Goal: Task Accomplishment & Management: Manage account settings

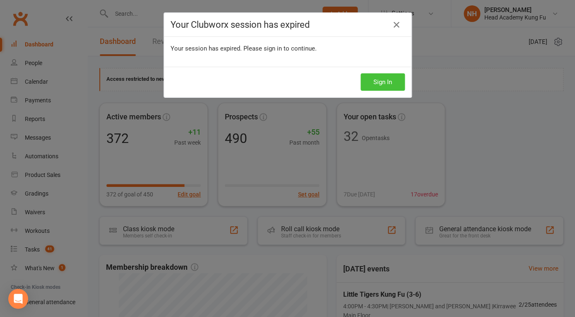
click at [385, 84] on button "Sign In" at bounding box center [383, 81] width 44 height 17
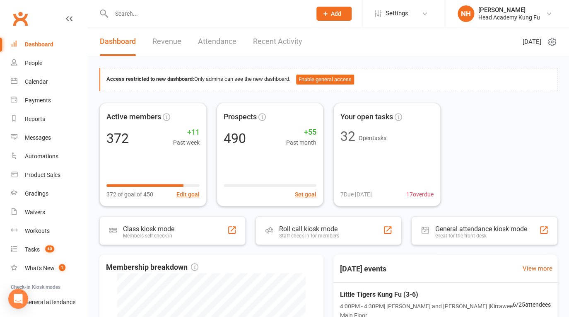
click at [131, 15] on input "text" at bounding box center [207, 14] width 197 height 12
click at [128, 15] on input "text" at bounding box center [207, 14] width 197 height 12
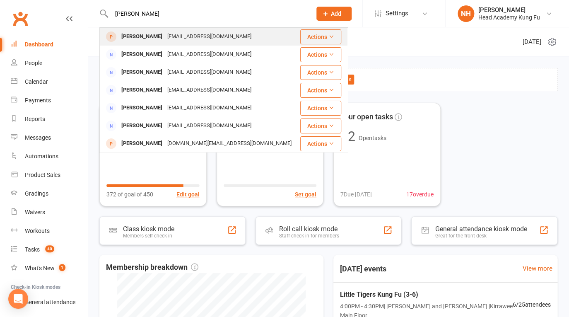
type input "pauline"
click at [187, 36] on div "paulinebendon@bigpond.com" at bounding box center [209, 37] width 89 height 12
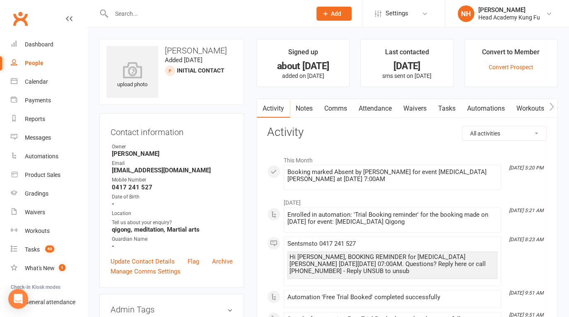
click at [447, 111] on link "Tasks" at bounding box center [446, 108] width 29 height 19
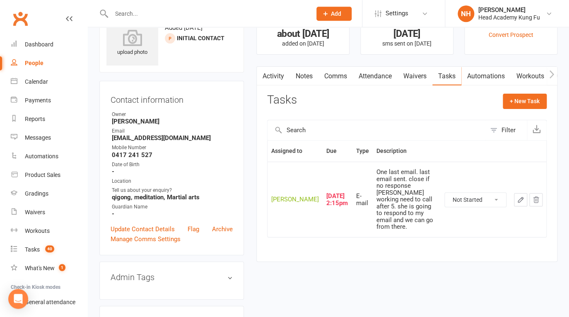
scroll to position [33, 0]
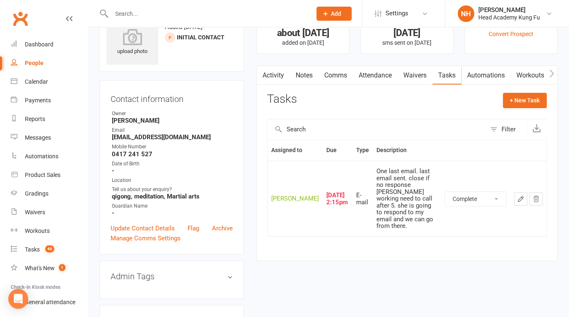
click option "Complete" at bounding box center [0, 0] width 0 height 0
select select "unstarted"
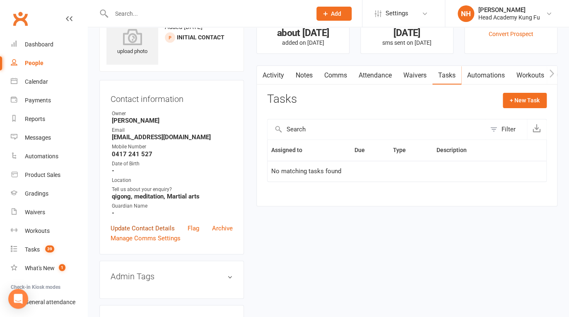
click at [137, 225] on link "Update Contact Details" at bounding box center [143, 228] width 64 height 10
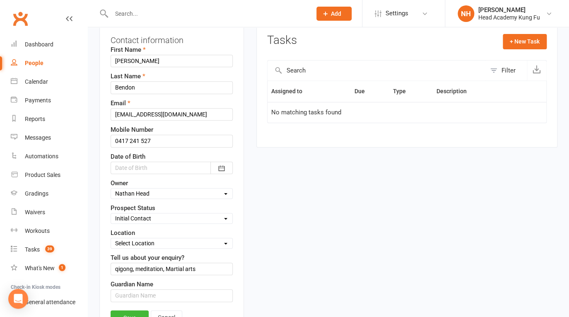
scroll to position [93, 0]
click at [169, 238] on div "Select Location Kirrawee Main Floor Kirrawee Nei Dan Room" at bounding box center [172, 242] width 122 height 11
click at [167, 212] on div "Select Initial Contact Follow-up Call No Contact Follow-up Email No Contact Int…" at bounding box center [172, 217] width 122 height 11
click at [111, 213] on select "Select Initial Contact Follow-up Call No Contact Follow-up Email No Contact Int…" at bounding box center [171, 217] width 121 height 9
select select "Closed Lost"
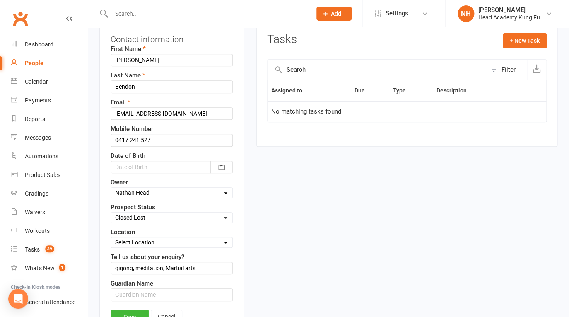
click option "Closed Lost" at bounding box center [0, 0] width 0 height 0
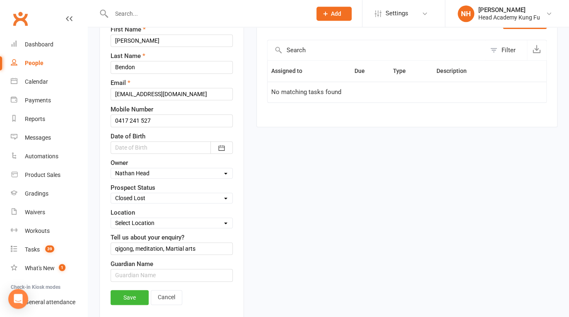
scroll to position [133, 0]
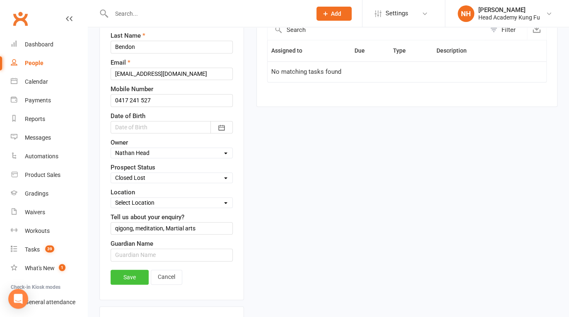
click at [138, 281] on link "Save" at bounding box center [130, 277] width 38 height 15
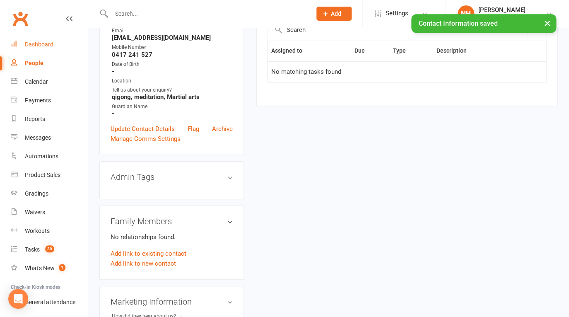
click at [49, 46] on div "Dashboard" at bounding box center [39, 44] width 29 height 7
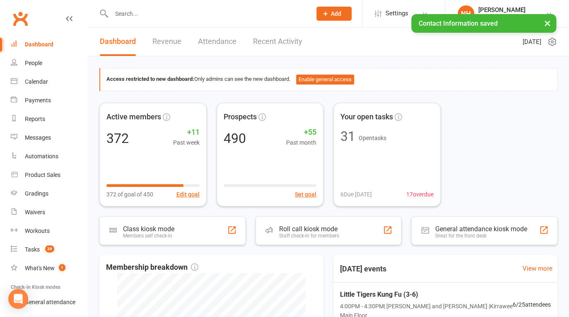
click at [548, 24] on ui-view "Prospect Member Non-attending contact Class / event Appointment Grading event T…" at bounding box center [284, 263] width 569 height 522
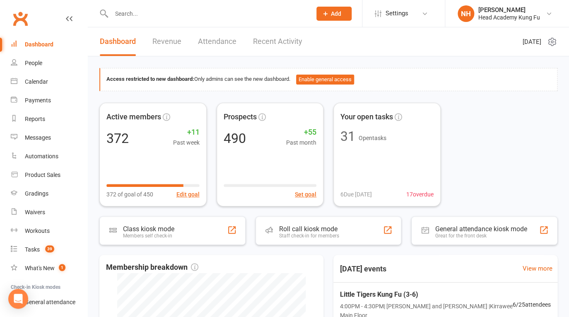
click at [158, 9] on input "text" at bounding box center [207, 14] width 197 height 12
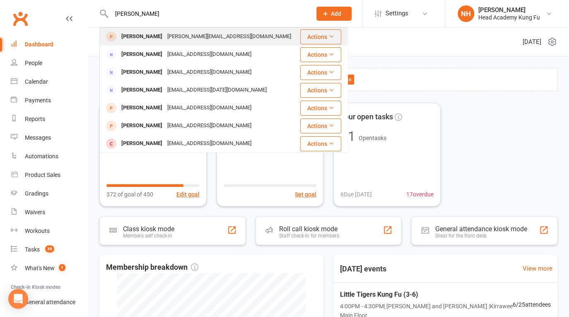
type input "russell"
click at [146, 38] on div "Russell Jones" at bounding box center [142, 37] width 46 height 12
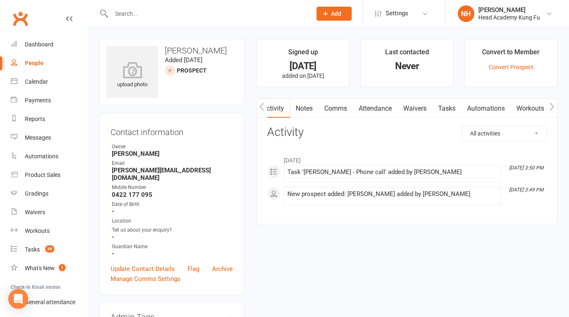
click at [449, 108] on link "Tasks" at bounding box center [446, 108] width 29 height 19
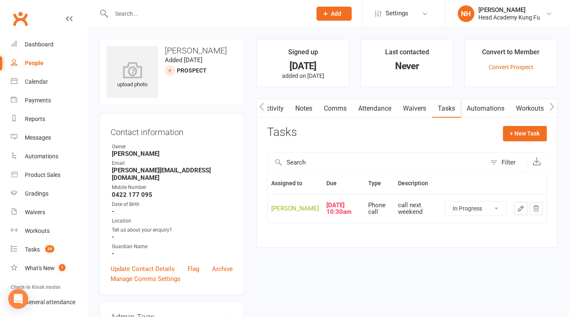
click option "In Progress" at bounding box center [0, 0] width 0 height 0
select select "started"
click at [519, 212] on icon "button" at bounding box center [520, 208] width 7 height 7
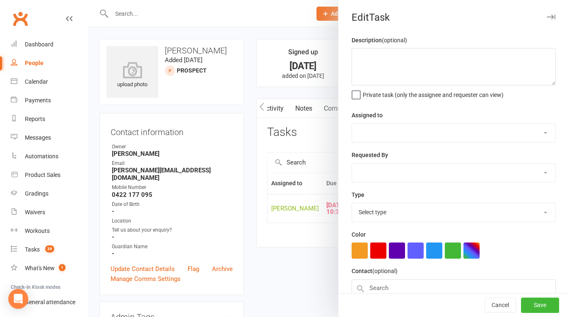
type textarea "call next weekend"
select select "31972"
type input "[DATE]"
type input "10:30am"
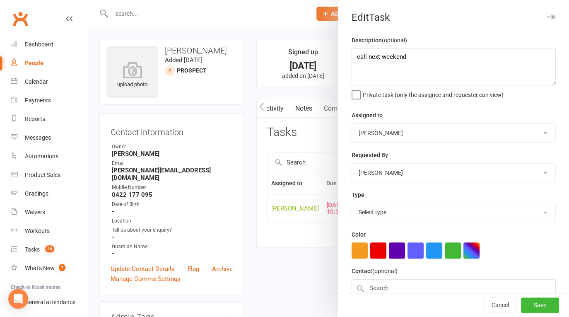
select select "14820"
click at [354, 59] on textarea "call next weekend" at bounding box center [454, 66] width 204 height 37
click at [450, 59] on textarea "Sent email. suggesting intro timese for adults classes. NA call next weekend" at bounding box center [454, 66] width 204 height 37
type textarea "Sent email. suggesting intro times for adults classes. NA call next weekend"
click at [531, 302] on button "Save" at bounding box center [540, 305] width 38 height 15
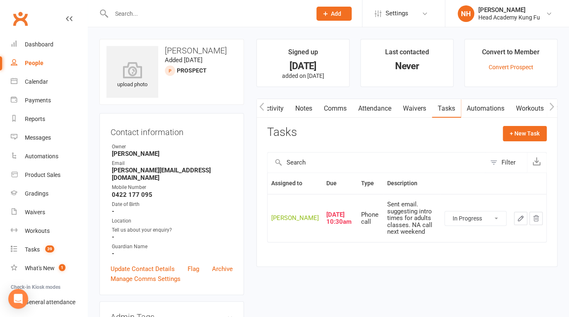
click at [519, 222] on icon "button" at bounding box center [520, 218] width 7 height 7
select select "14820"
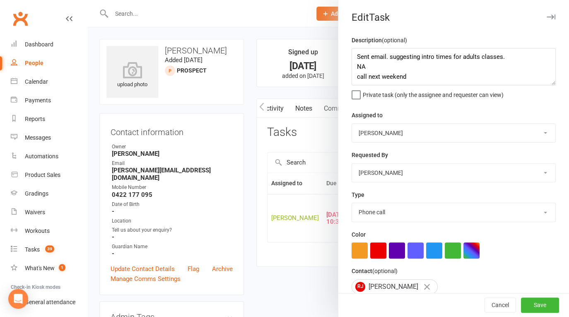
scroll to position [77, 0]
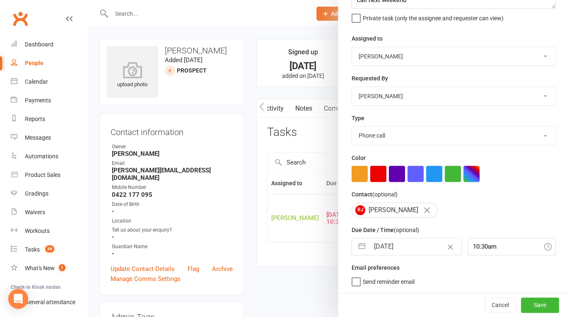
select select "6"
select select "2025"
select select "7"
select select "2025"
select select "8"
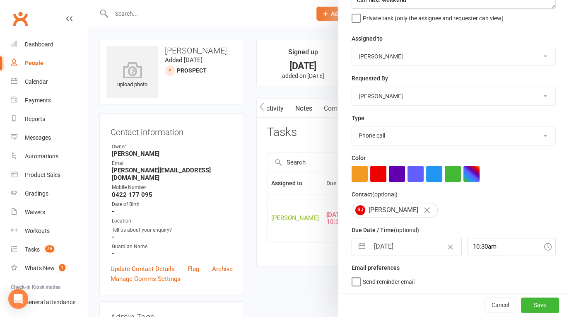
select select "2025"
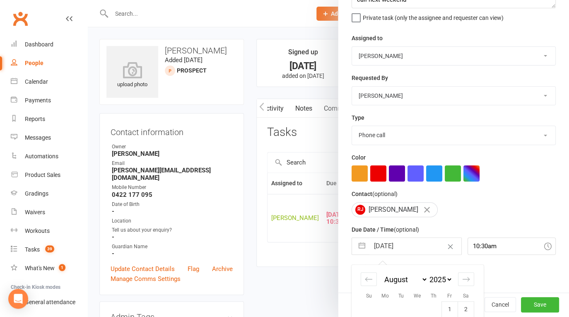
click at [407, 253] on input "23 Aug 2025" at bounding box center [415, 246] width 92 height 17
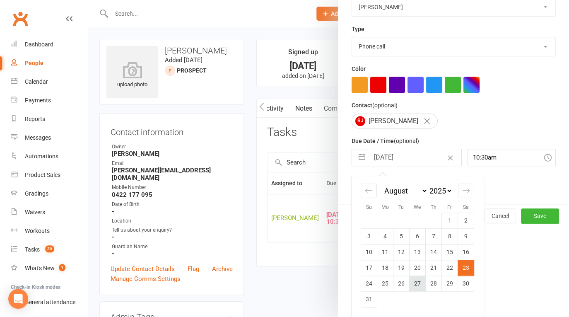
click at [415, 281] on td "27" at bounding box center [418, 283] width 16 height 16
type input "27 Aug 2025"
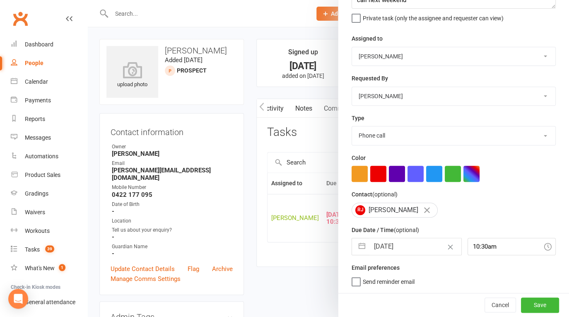
click at [402, 248] on input "27 Aug 2025" at bounding box center [415, 246] width 92 height 17
select select "6"
select select "2025"
select select "7"
select select "2025"
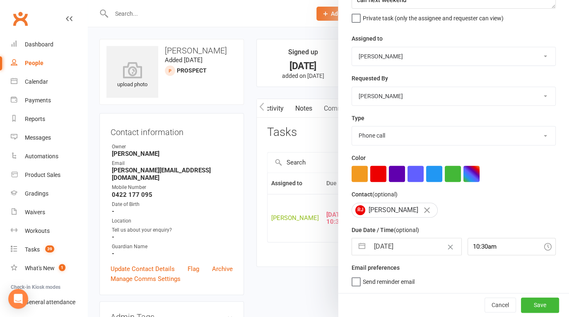
select select "8"
select select "2025"
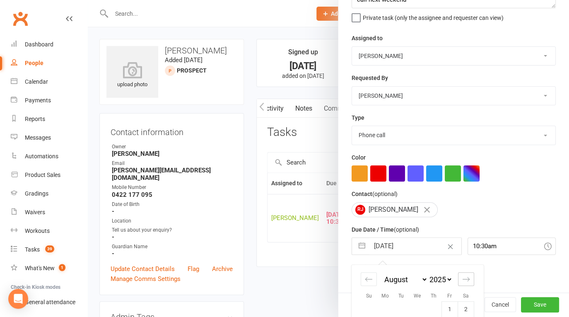
click at [464, 274] on div "Move forward to switch to the next month." at bounding box center [466, 279] width 16 height 14
select select "9"
select select "2025"
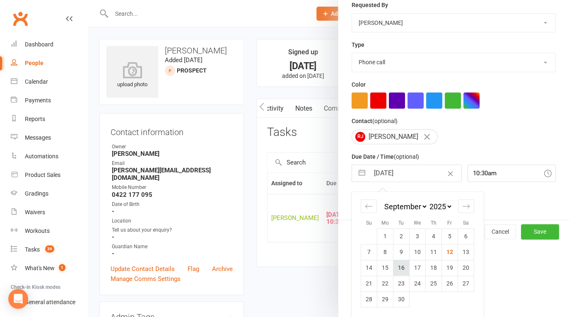
click at [403, 273] on td "16" at bounding box center [402, 268] width 16 height 16
type input "16 Sep 2025"
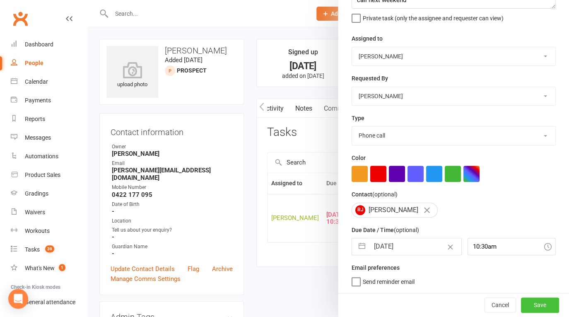
click at [531, 302] on button "Save" at bounding box center [540, 304] width 38 height 15
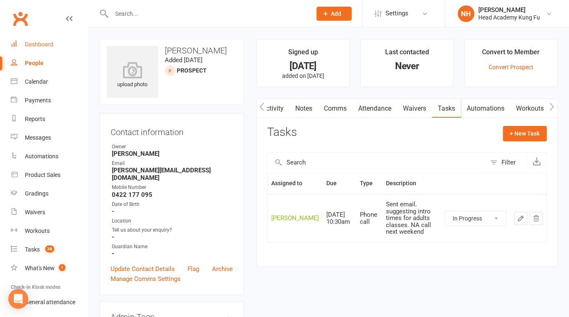
click at [34, 46] on div "Dashboard" at bounding box center [39, 44] width 29 height 7
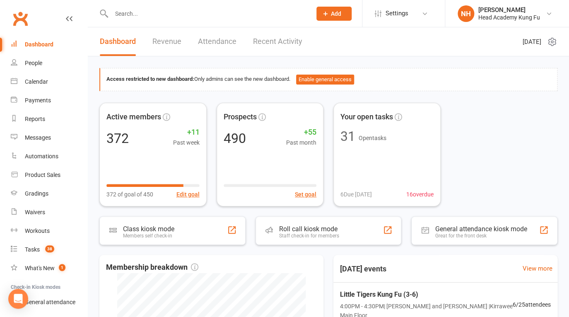
click at [162, 11] on input "text" at bounding box center [207, 14] width 197 height 12
click at [38, 246] on div "Tasks" at bounding box center [32, 249] width 15 height 7
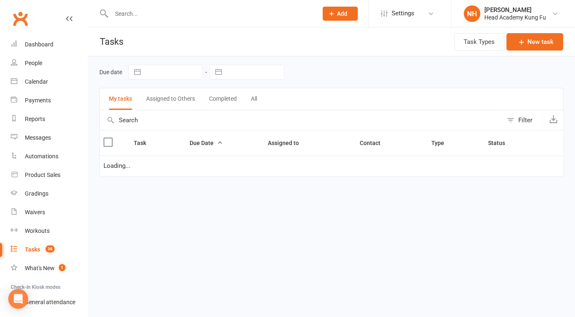
select select "waiting"
select select "started"
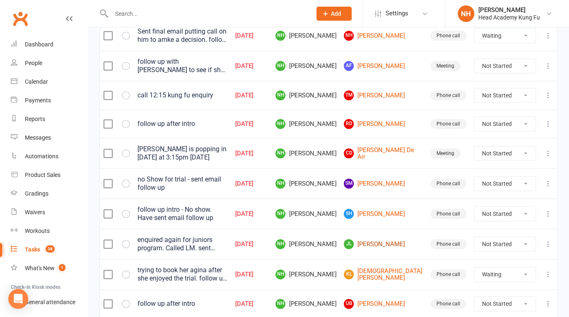
scroll to position [27, 0]
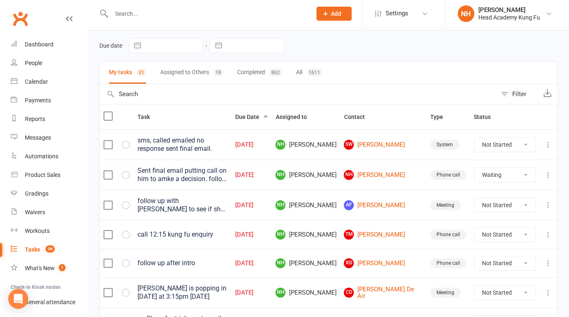
click at [173, 10] on input "text" at bounding box center [207, 14] width 197 height 12
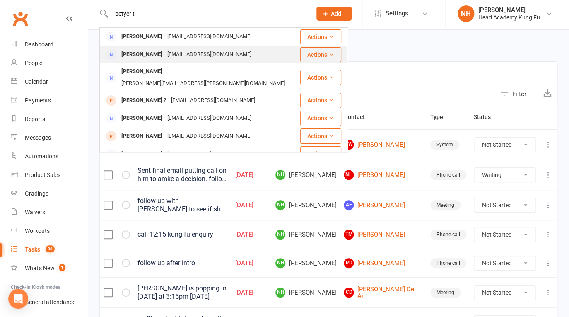
type input "petyer t"
click at [169, 57] on div "Pdthompson80@gmail.com" at bounding box center [209, 54] width 89 height 12
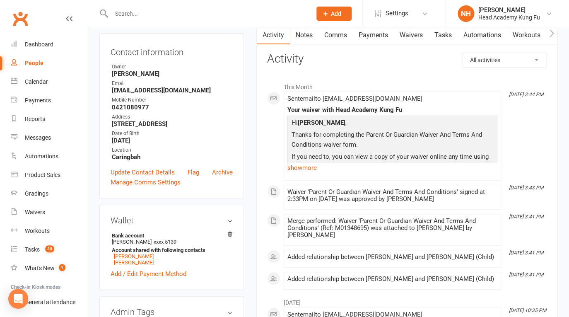
scroll to position [53, 0]
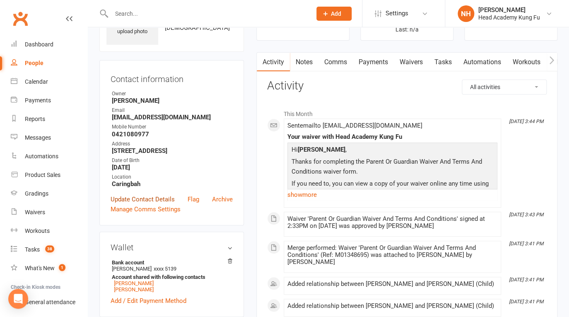
click at [144, 201] on link "Update Contact Details" at bounding box center [143, 199] width 64 height 10
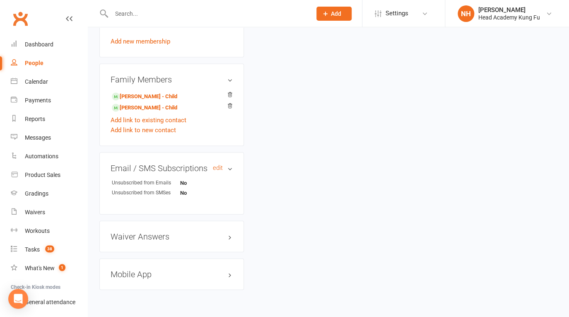
scroll to position [554, 0]
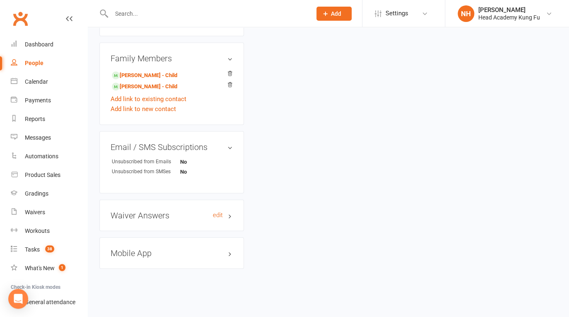
click at [155, 218] on h3 "Waiver Answers edit" at bounding box center [172, 214] width 122 height 9
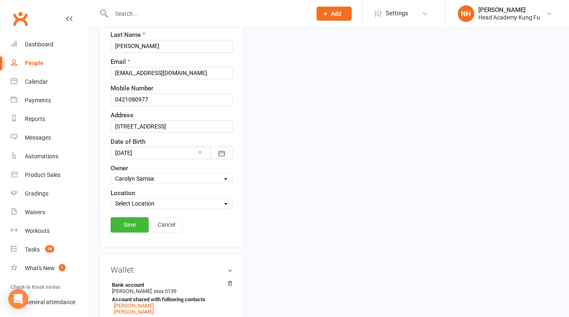
scroll to position [0, 0]
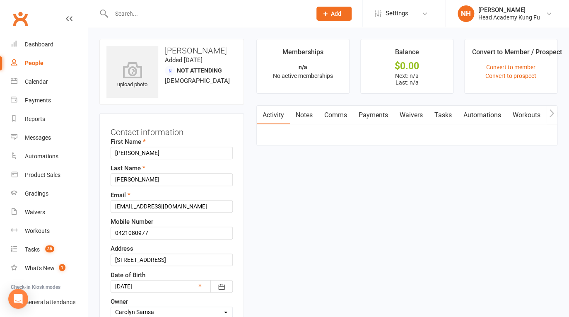
click at [310, 146] on div "Activity Notes Comms Payments Waivers Tasks Automations Workouts Mobile App Ass…" at bounding box center [406, 125] width 301 height 41
click at [308, 111] on link "Notes" at bounding box center [304, 115] width 29 height 19
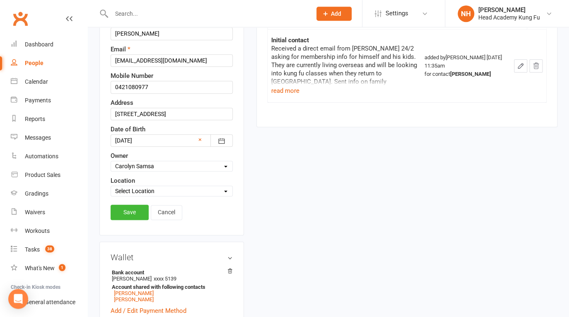
scroll to position [192, 0]
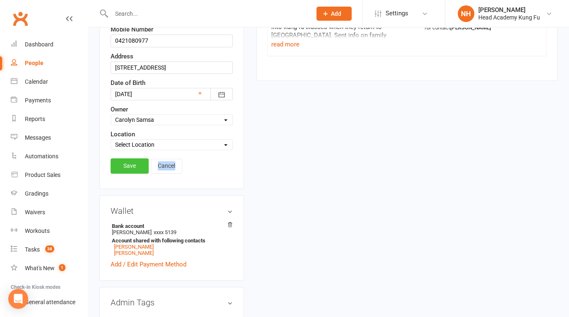
click at [133, 174] on div "Save Cancel" at bounding box center [172, 167] width 122 height 19
click at [132, 170] on link "Save" at bounding box center [130, 165] width 38 height 15
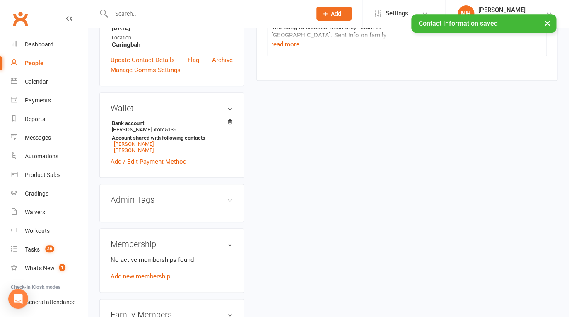
scroll to position [311, 0]
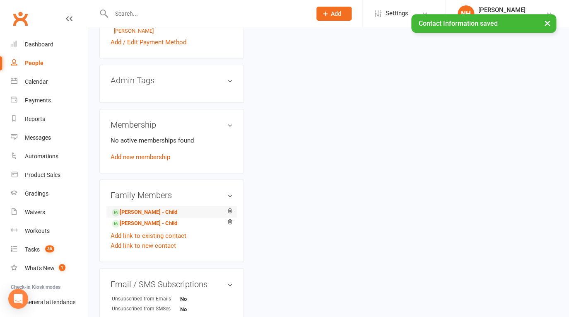
click at [141, 209] on li "Elliot Thompson - Child" at bounding box center [172, 212] width 122 height 12
click at [141, 210] on li "Elliot Thompson - Child" at bounding box center [172, 212] width 122 height 12
click at [142, 215] on link "Elliot Thompson - Child" at bounding box center [144, 212] width 65 height 9
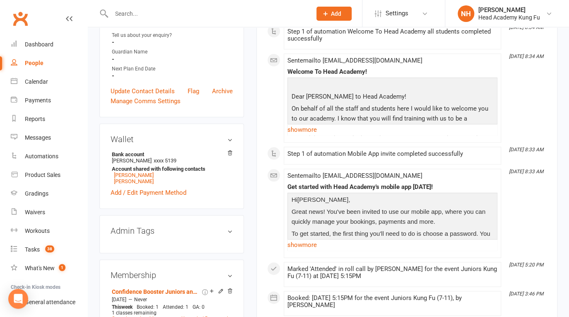
scroll to position [126, 0]
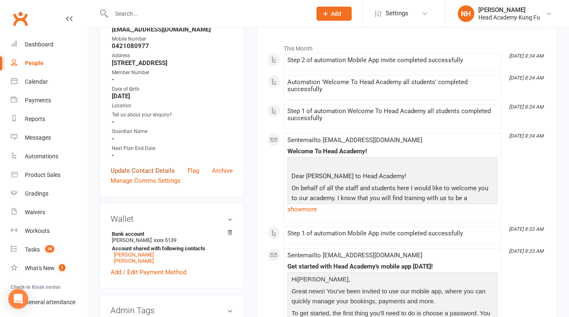
click at [150, 176] on link "Update Contact Details" at bounding box center [143, 171] width 64 height 10
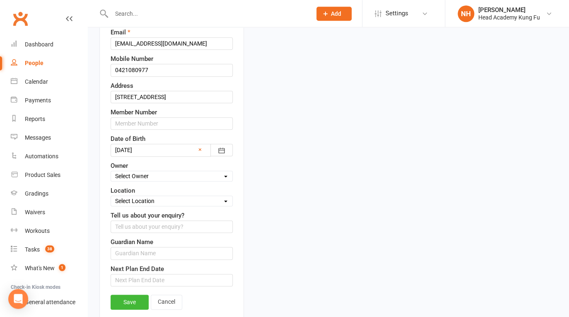
scroll to position [191, 0]
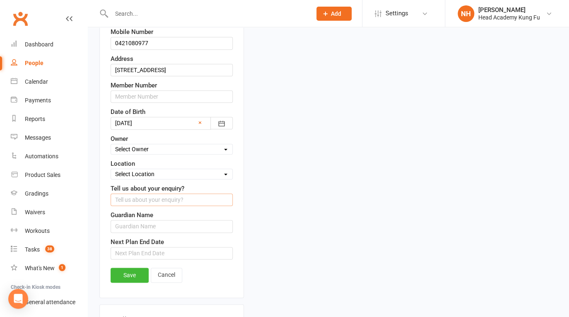
click at [156, 206] on input "text" at bounding box center [172, 199] width 122 height 12
type input "NO video or photos to be taken or shared of kids"
click at [132, 282] on link "Save" at bounding box center [130, 275] width 38 height 15
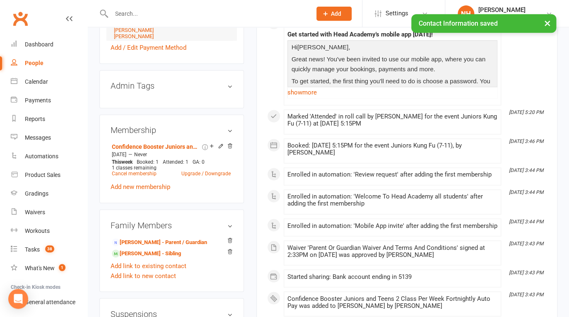
scroll to position [377, 0]
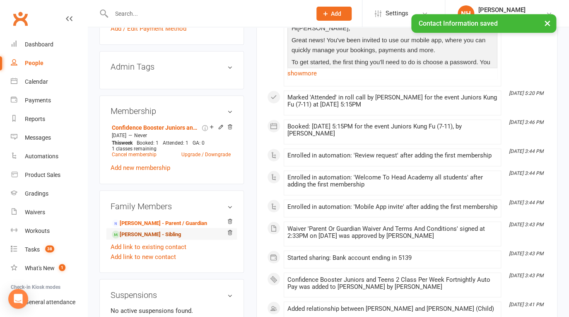
click at [155, 239] on link "Audrey Thompson - Sibling" at bounding box center [146, 234] width 69 height 9
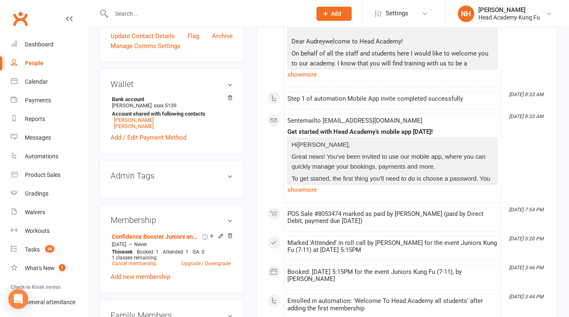
scroll to position [205, 0]
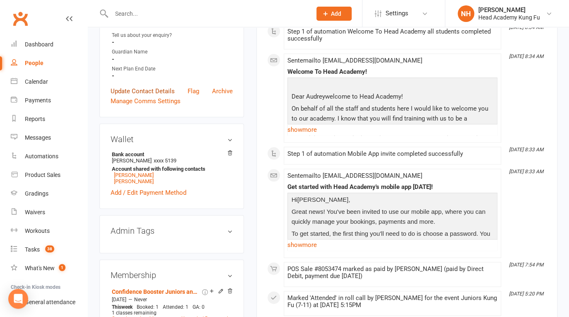
click at [135, 96] on link "Update Contact Details" at bounding box center [143, 91] width 64 height 10
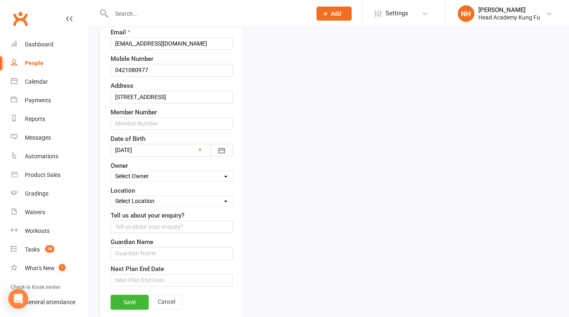
scroll to position [171, 0]
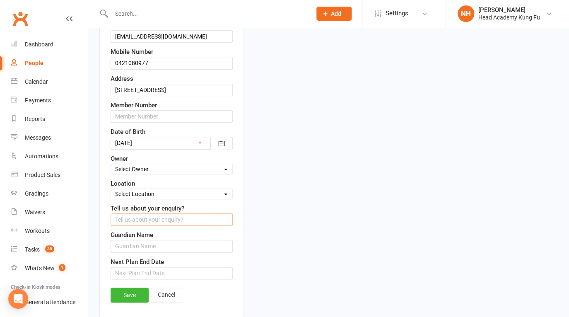
click at [149, 226] on input "text" at bounding box center [172, 219] width 122 height 12
paste input "NO video or photos to be taken or shared of kids"
type input "NO video or photos to be taken or shared of kids"
click at [135, 302] on link "Save" at bounding box center [130, 294] width 38 height 15
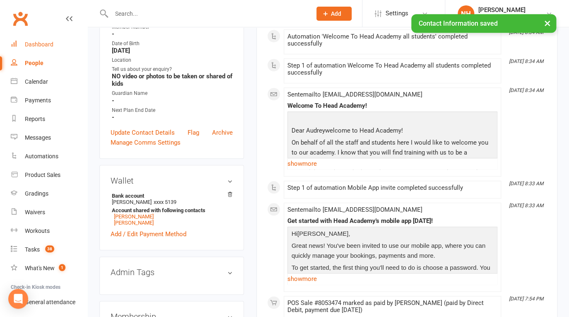
click at [40, 40] on link "Dashboard" at bounding box center [49, 44] width 77 height 19
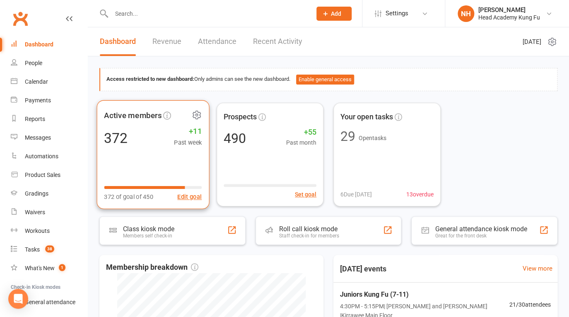
click at [154, 135] on div "372 +11 Past week" at bounding box center [153, 137] width 98 height 19
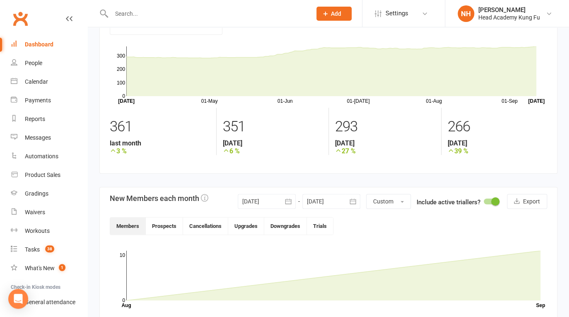
scroll to position [159, 0]
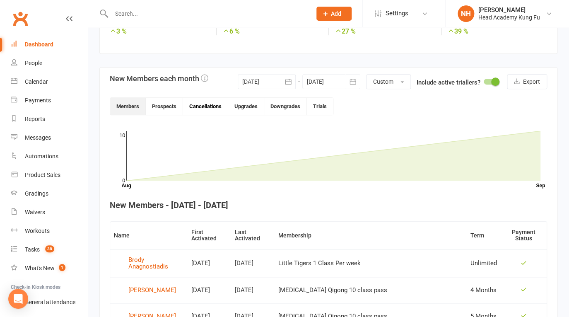
click at [192, 112] on button "Cancellations" at bounding box center [205, 106] width 45 height 17
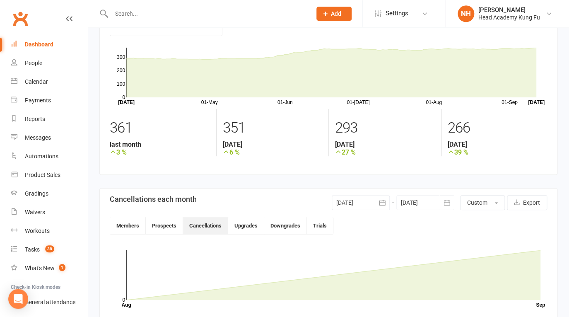
scroll to position [30, 0]
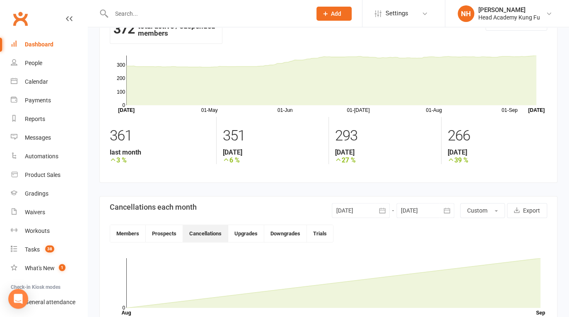
click at [373, 206] on div at bounding box center [361, 210] width 58 height 15
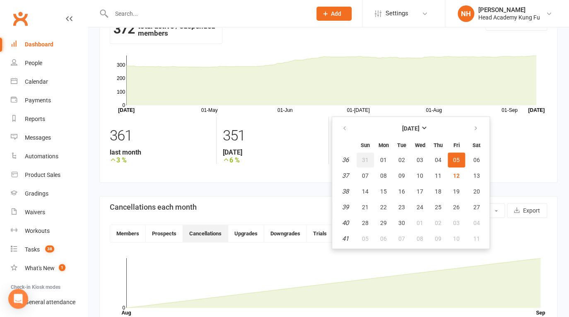
click at [373, 161] on button "31" at bounding box center [365, 159] width 17 height 15
type input "31 Aug 2025"
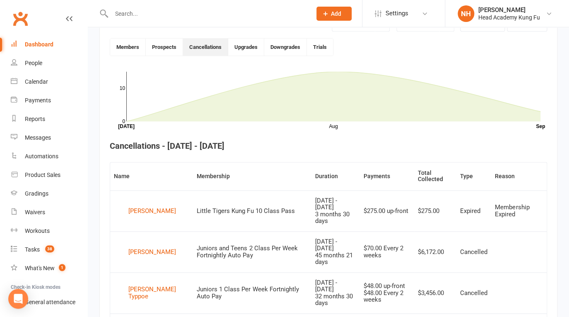
scroll to position [250, 0]
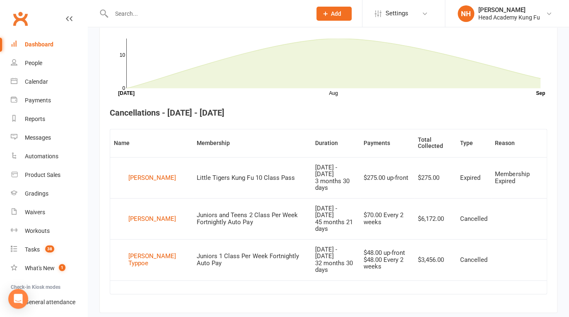
click at [42, 45] on div "Dashboard" at bounding box center [39, 44] width 29 height 7
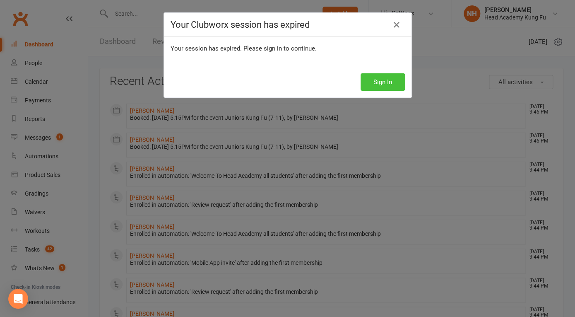
click at [382, 87] on button "Sign In" at bounding box center [383, 81] width 44 height 17
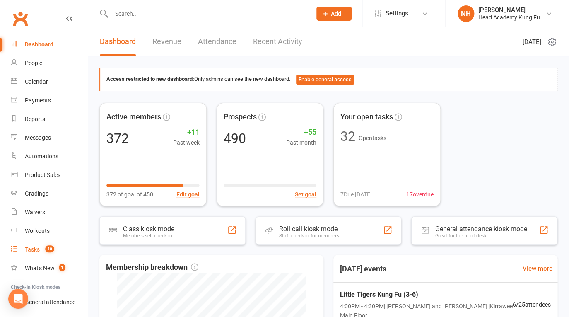
click at [37, 252] on div "Tasks" at bounding box center [32, 249] width 15 height 7
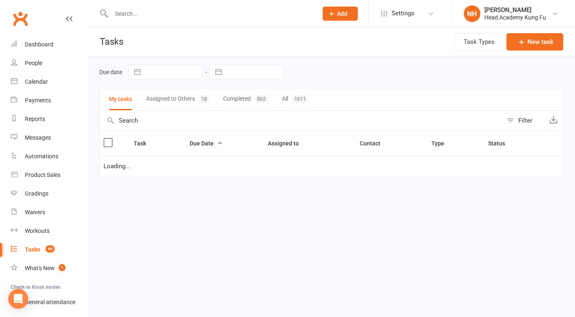
select select "waiting"
select select "started"
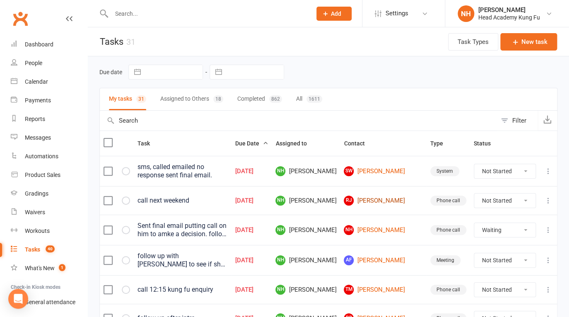
click at [411, 202] on link "RJ Russell Jones" at bounding box center [383, 201] width 79 height 10
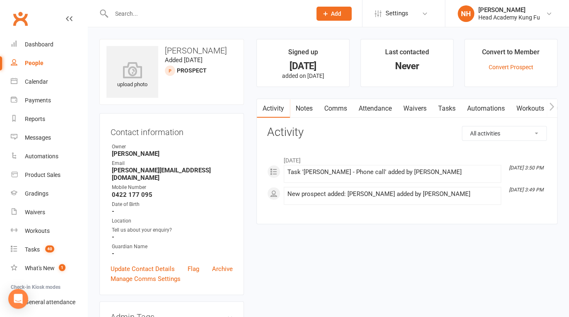
click at [442, 109] on link "Tasks" at bounding box center [446, 108] width 29 height 19
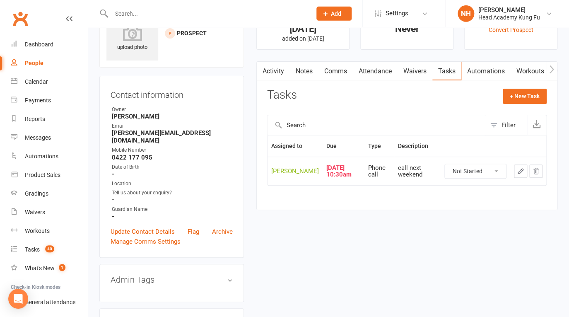
scroll to position [20, 0]
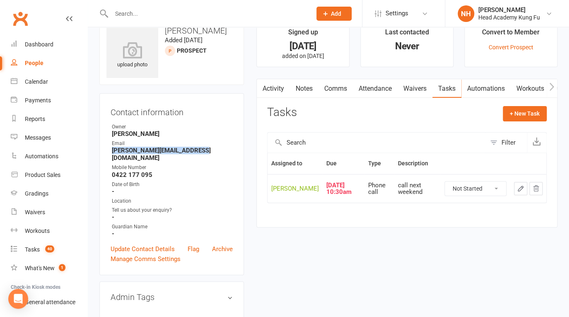
drag, startPoint x: 113, startPoint y: 150, endPoint x: 219, endPoint y: 147, distance: 106.1
click at [219, 147] on strong "russell.jones2226@gmail.com" at bounding box center [172, 154] width 121 height 15
copy strong "russell.jones2226@gmail.com"
click at [37, 80] on div "Calendar" at bounding box center [36, 81] width 23 height 7
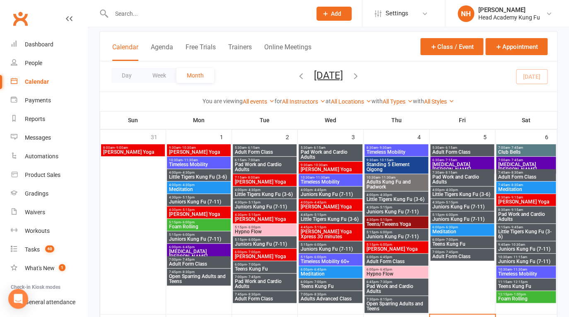
scroll to position [53, 0]
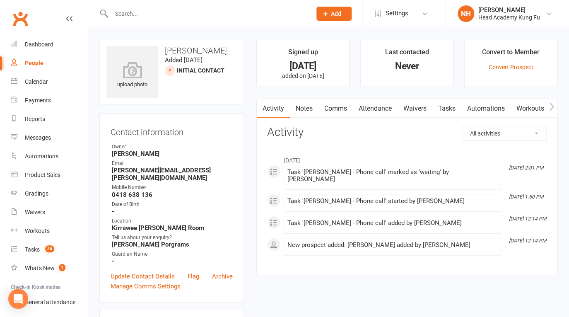
click at [297, 109] on link "Notes" at bounding box center [304, 108] width 29 height 19
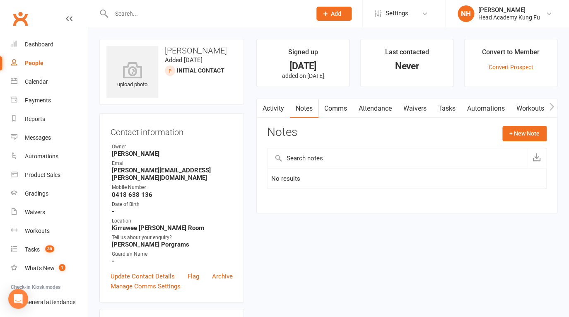
click at [449, 106] on link "Tasks" at bounding box center [446, 108] width 29 height 19
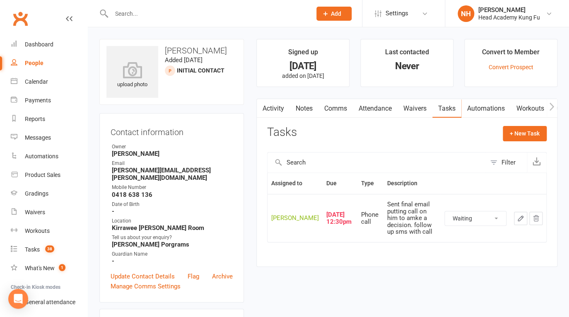
drag, startPoint x: 112, startPoint y: 172, endPoint x: 204, endPoint y: 177, distance: 92.1
click at [204, 177] on ul "Owner [PERSON_NAME] Head Email [PERSON_NAME][EMAIL_ADDRESS][PERSON_NAME][DOMAIN…" at bounding box center [172, 204] width 122 height 122
copy ul "[PERSON_NAME][EMAIL_ADDRESS][PERSON_NAME][DOMAIN_NAME] Mobile Number"
click option "Complete" at bounding box center [0, 0] width 0 height 0
select select "waiting"
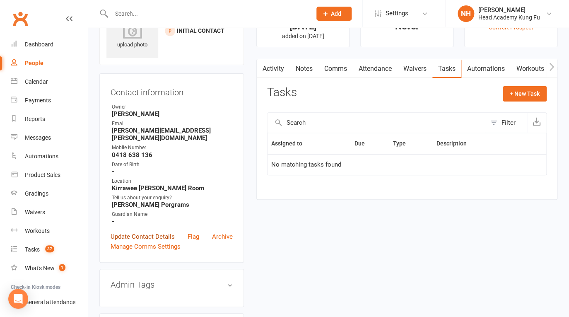
click at [138, 232] on link "Update Contact Details" at bounding box center [143, 237] width 64 height 10
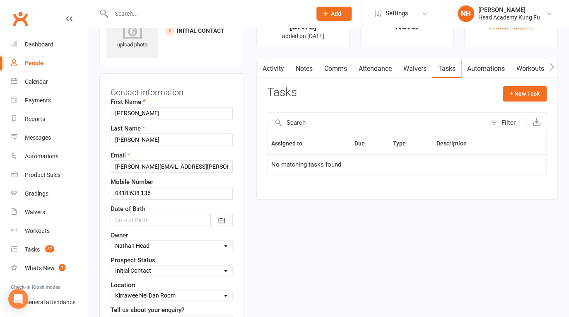
scroll to position [39, 0]
click at [111, 267] on select "Select Initial Contact Follow-up Call No Contact Follow-up Email No Contact Int…" at bounding box center [171, 271] width 121 height 9
select select "Closed Time Waster"
click option "Closed Time Waster" at bounding box center [0, 0] width 0 height 0
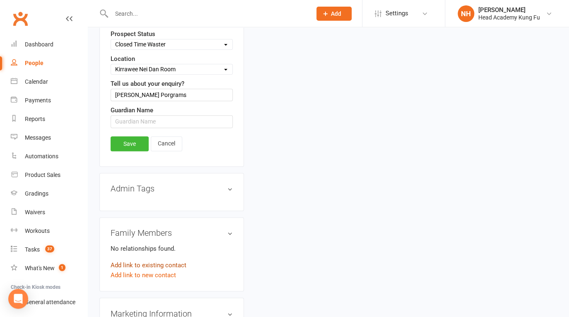
scroll to position [278, 0]
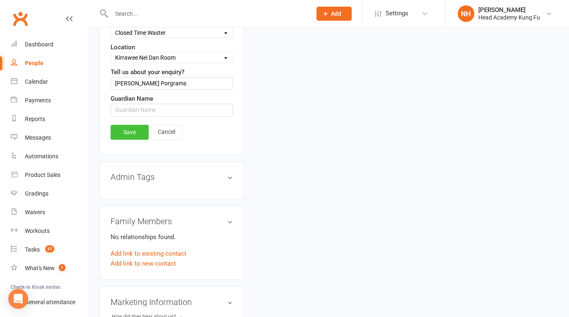
click at [138, 132] on link "Save" at bounding box center [130, 132] width 38 height 15
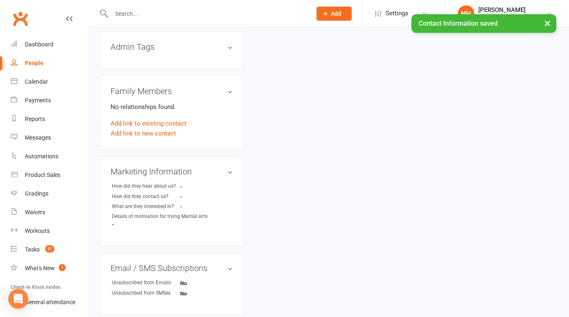
click at [548, 21] on button "×" at bounding box center [547, 23] width 15 height 18
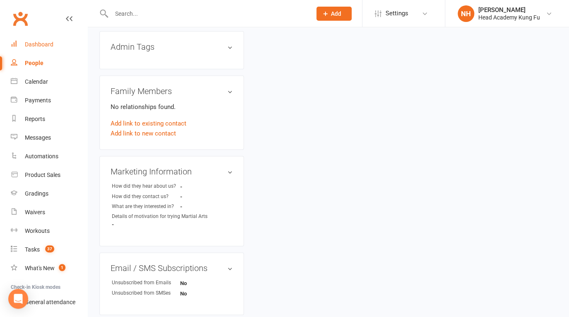
click at [38, 42] on div "Dashboard" at bounding box center [39, 44] width 29 height 7
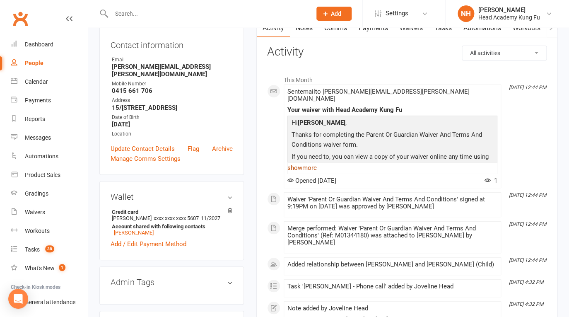
scroll to position [53, 0]
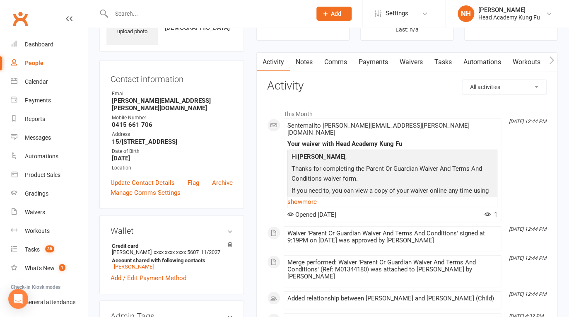
click at [444, 56] on link "Tasks" at bounding box center [443, 62] width 29 height 19
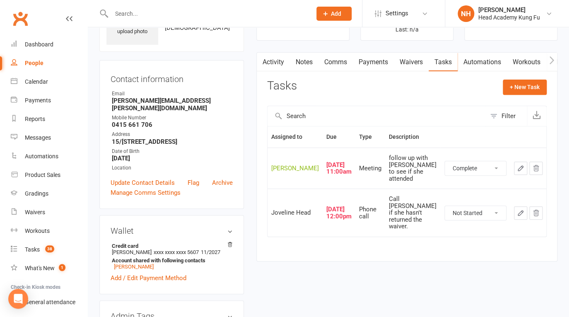
click option "Complete" at bounding box center [0, 0] width 0 height 0
select select "unstarted"
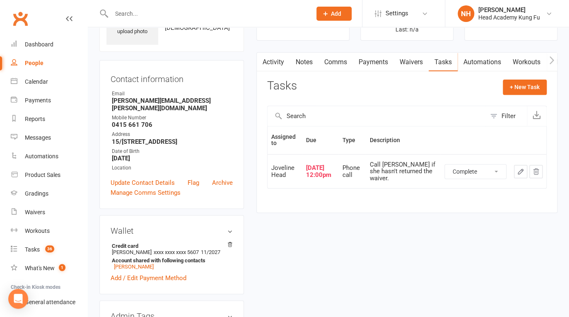
click option "Complete" at bounding box center [0, 0] width 0 height 0
select select "unstarted"
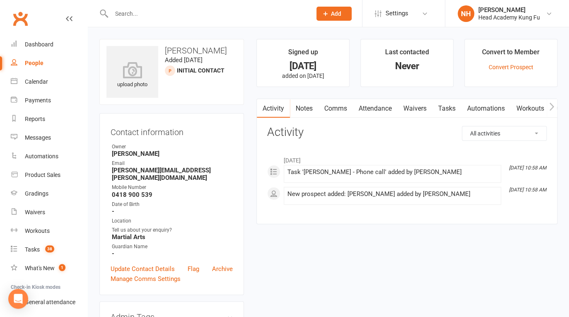
click at [440, 110] on link "Tasks" at bounding box center [446, 108] width 29 height 19
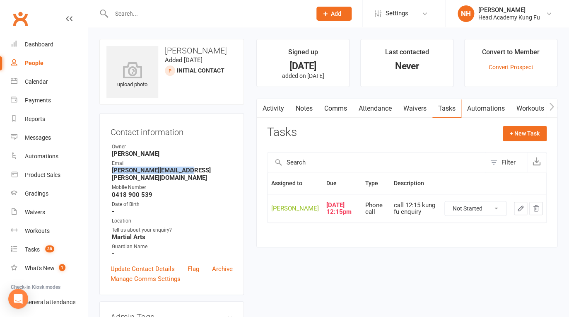
drag, startPoint x: 113, startPoint y: 170, endPoint x: 189, endPoint y: 172, distance: 76.7
click at [189, 172] on strong "[PERSON_NAME][EMAIL_ADDRESS][PERSON_NAME][DOMAIN_NAME]" at bounding box center [172, 174] width 121 height 15
copy strong "[PERSON_NAME][EMAIL_ADDRESS][PERSON_NAME][DOMAIN_NAME]"
click at [445, 110] on link "Tasks" at bounding box center [446, 108] width 29 height 19
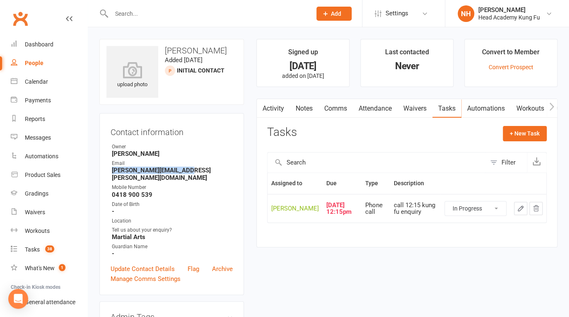
click option "In Progress" at bounding box center [0, 0] width 0 height 0
select select "started"
click at [518, 212] on icon "button" at bounding box center [520, 208] width 7 height 7
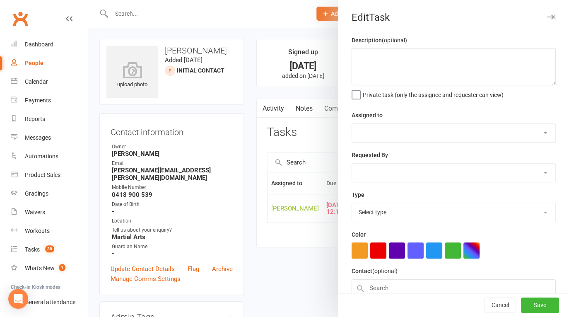
type textarea "call 12:15 kung fu enquiry"
select select "31972"
type input "[DATE]"
type input "12:15pm"
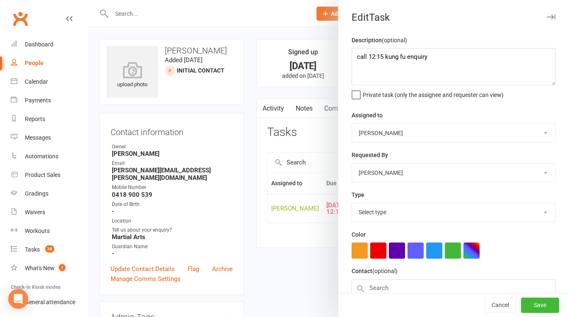
select select "14820"
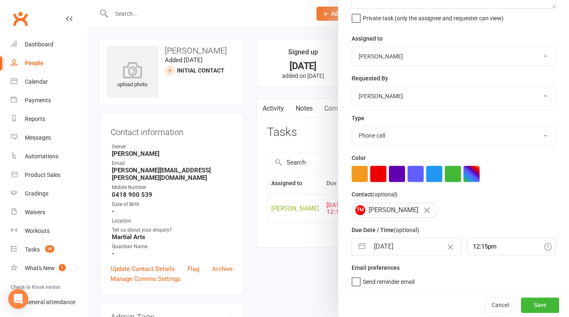
click at [406, 255] on input "[DATE]" at bounding box center [415, 246] width 92 height 17
select select "6"
select select "2025"
select select "7"
select select "2025"
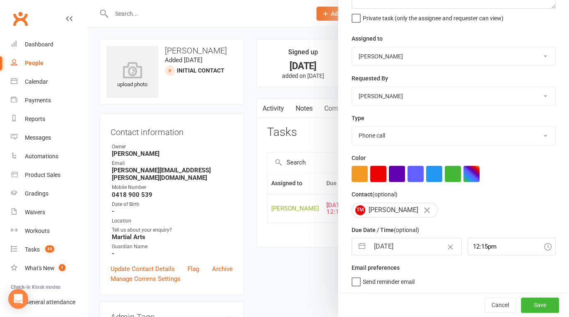
select select "8"
select select "2025"
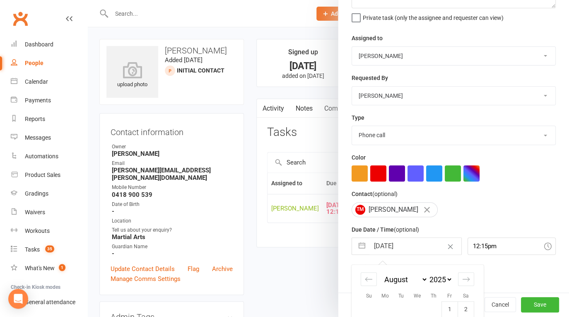
click at [408, 249] on input "[DATE]" at bounding box center [415, 246] width 92 height 17
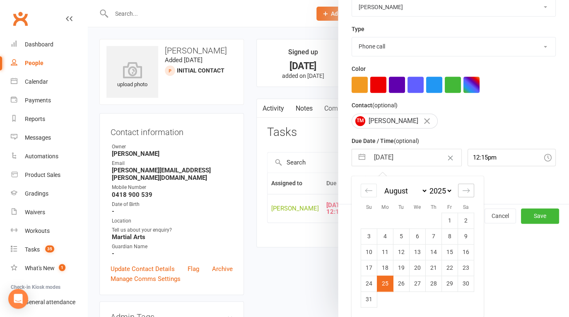
click at [464, 193] on icon "Move forward to switch to the next month." at bounding box center [466, 190] width 8 height 8
select select "9"
select select "2025"
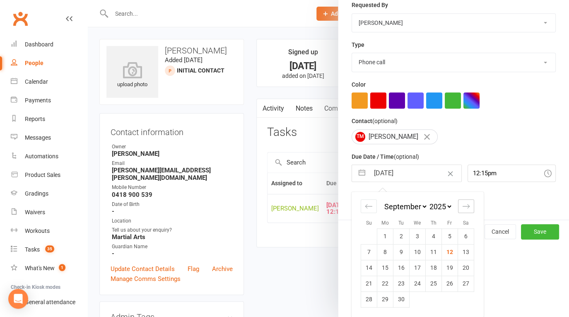
scroll to position [150, 0]
click at [417, 266] on td "17" at bounding box center [418, 268] width 16 height 16
type input "17 Sep 2025"
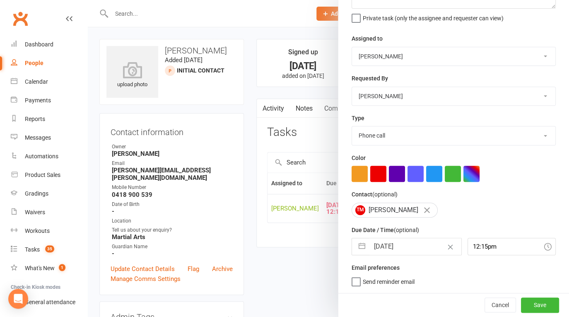
scroll to position [0, 0]
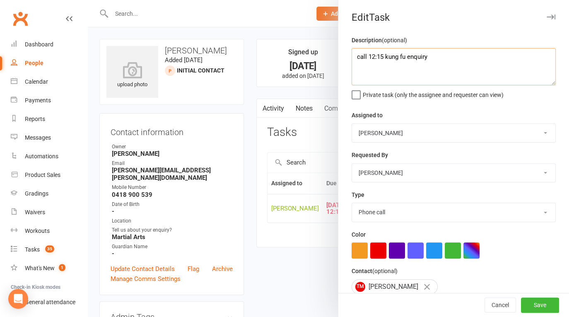
click at [354, 59] on textarea "call 12:15 kung fu enquiry" at bounding box center [454, 66] width 204 height 37
type textarea "close if no response call 12:15 kung fu enquiry"
click at [534, 307] on button "Save" at bounding box center [540, 305] width 38 height 15
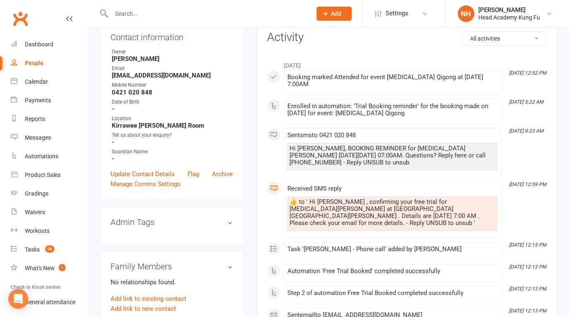
scroll to position [73, 0]
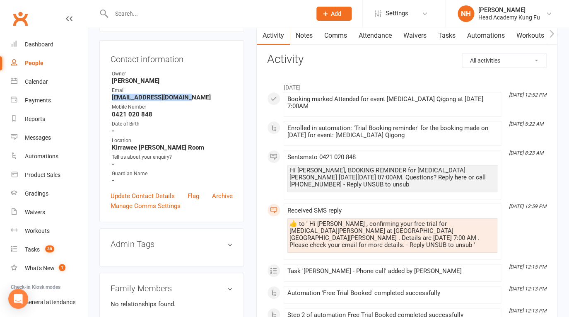
drag, startPoint x: 111, startPoint y: 99, endPoint x: 191, endPoint y: 102, distance: 80.0
click at [191, 102] on ul "Owner Nathan Head Email rose.dorrigan@gmail.com Mobile Number 0421 020 848 Date…" at bounding box center [172, 127] width 122 height 114
copy strong "rose.dorrigan@gmail.com"
click at [454, 31] on link "Tasks" at bounding box center [446, 35] width 29 height 19
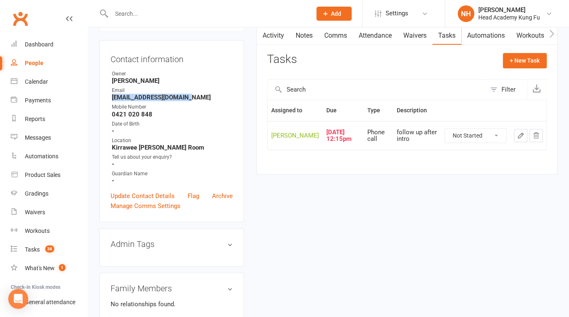
click at [376, 39] on link "Attendance" at bounding box center [375, 35] width 45 height 19
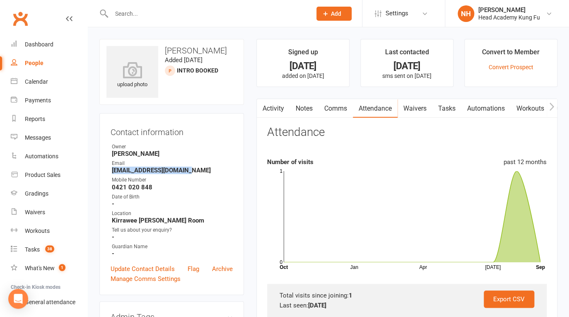
drag, startPoint x: 270, startPoint y: 103, endPoint x: 277, endPoint y: 104, distance: 6.3
click at [271, 103] on link "Activity" at bounding box center [273, 108] width 33 height 19
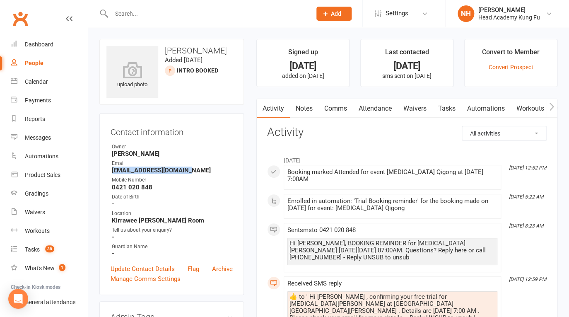
click at [455, 103] on link "Tasks" at bounding box center [446, 108] width 29 height 19
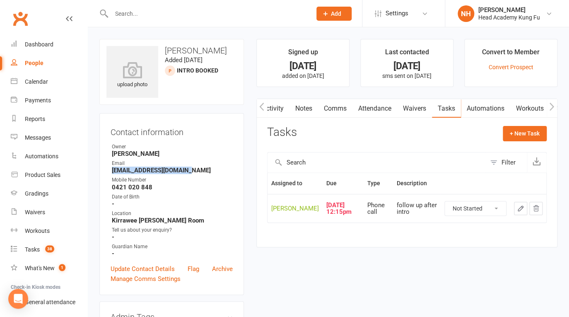
click at [373, 105] on link "Attendance" at bounding box center [374, 108] width 45 height 19
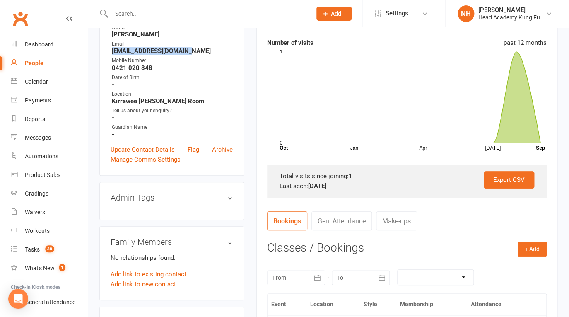
scroll to position [192, 0]
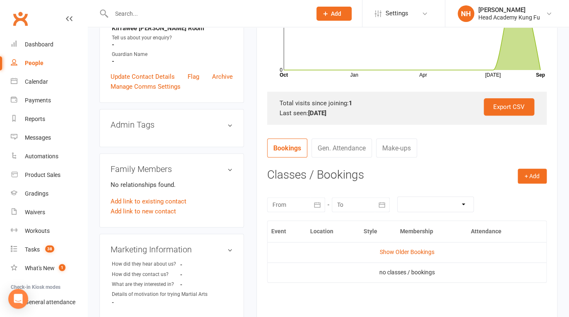
click at [309, 207] on div at bounding box center [296, 204] width 58 height 15
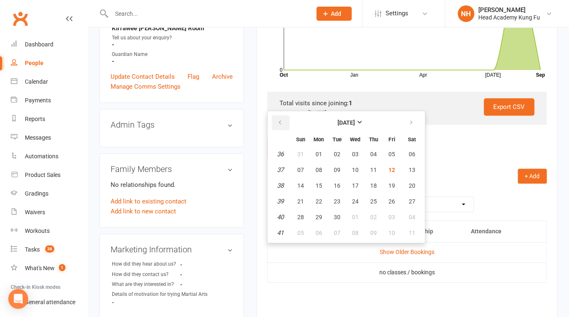
click at [280, 126] on icon "button" at bounding box center [280, 122] width 6 height 7
click at [314, 193] on button "11" at bounding box center [318, 185] width 17 height 15
type input "11 Aug 2025"
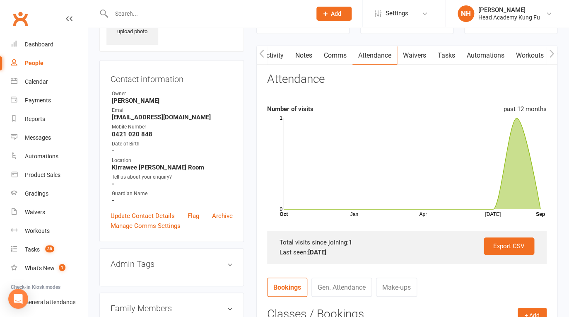
scroll to position [0, 0]
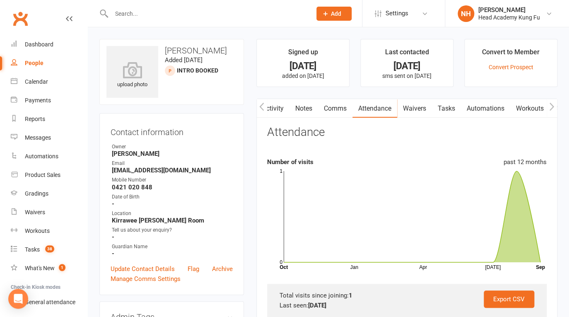
click at [451, 111] on link "Tasks" at bounding box center [446, 108] width 29 height 19
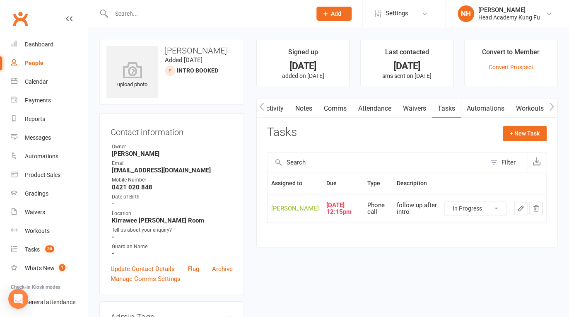
click option "In Progress" at bounding box center [0, 0] width 0 height 0
select select "started"
click at [517, 212] on icon "button" at bounding box center [520, 208] width 7 height 7
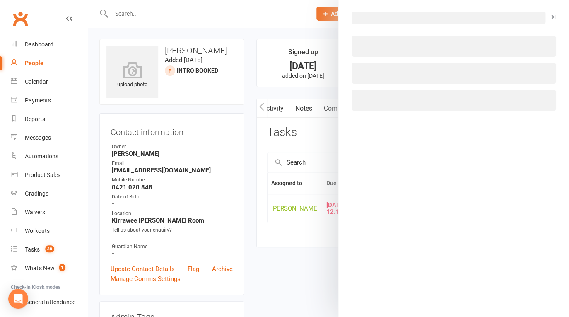
select select "14820"
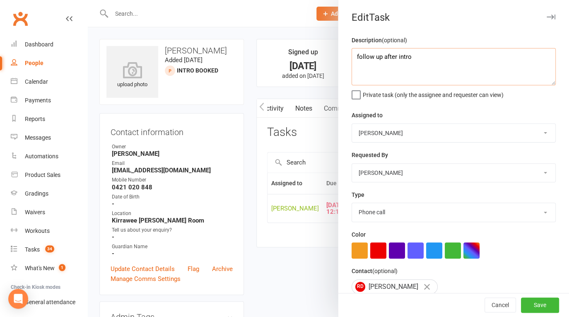
click at [354, 59] on textarea "follow up after intro" at bounding box center [454, 66] width 204 height 37
click at [399, 60] on textarea "sent email. clos eif no contact. follow up after intro" at bounding box center [454, 66] width 204 height 37
click at [399, 60] on textarea "sent email. closeif no contact. follow up after i ntro" at bounding box center [454, 66] width 204 height 37
click at [399, 68] on textarea "sent email. close if no contact. follow up after i ntro" at bounding box center [454, 66] width 204 height 37
type textarea "sent email. close if no contact. follow up after intro"
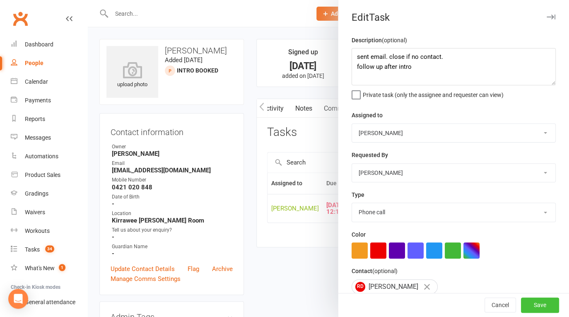
click at [525, 303] on button "Save" at bounding box center [540, 305] width 38 height 15
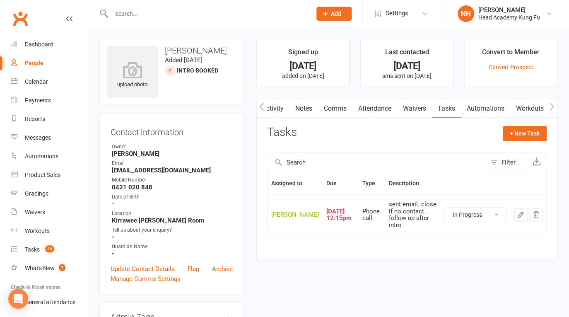
click at [523, 218] on icon "button" at bounding box center [520, 214] width 7 height 7
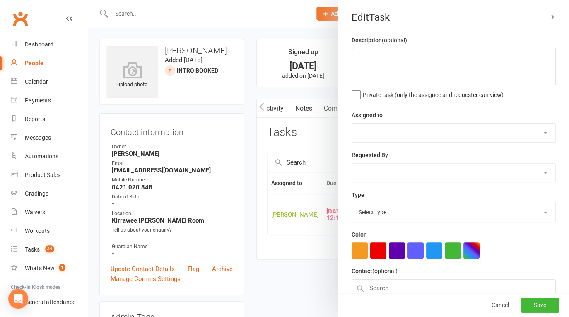
type textarea "sent email. close if no contact. follow up after intro"
select select "31972"
type input "25 Aug 2025"
type input "12:15pm"
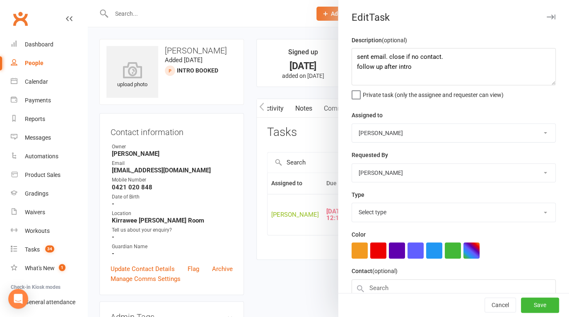
select select "14820"
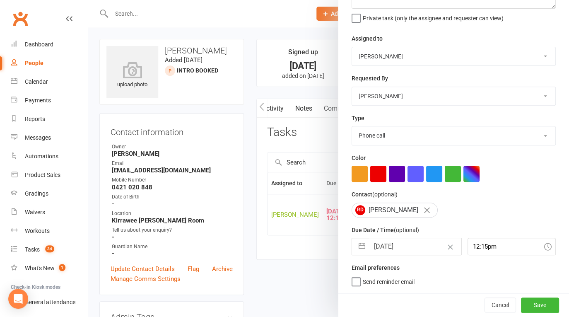
click at [386, 252] on input "25 Aug 2025" at bounding box center [415, 246] width 92 height 17
select select "6"
select select "2025"
select select "7"
select select "2025"
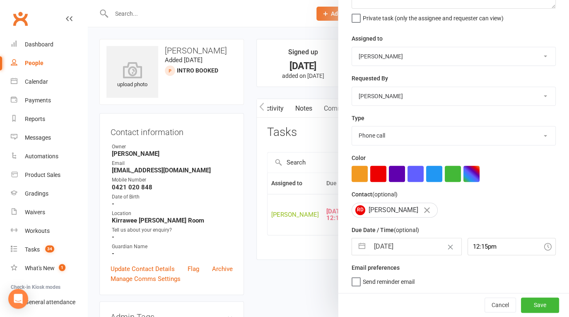
select select "8"
select select "2025"
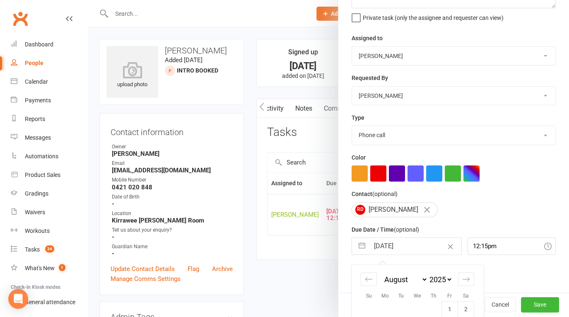
scroll to position [166, 0]
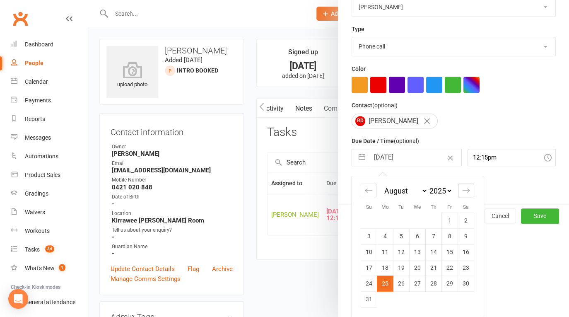
click at [459, 189] on div "Move forward to switch to the next month." at bounding box center [466, 190] width 16 height 14
select select "9"
select select "2025"
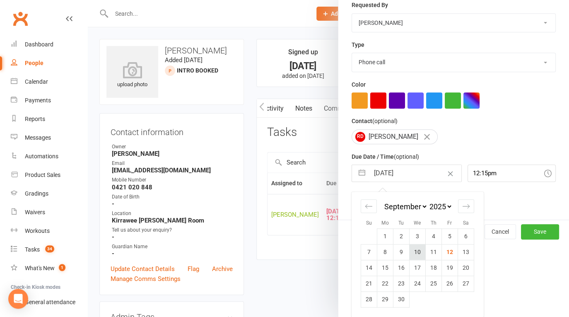
scroll to position [150, 0]
click at [394, 265] on td "16" at bounding box center [402, 268] width 16 height 16
type input "16 Sep 2025"
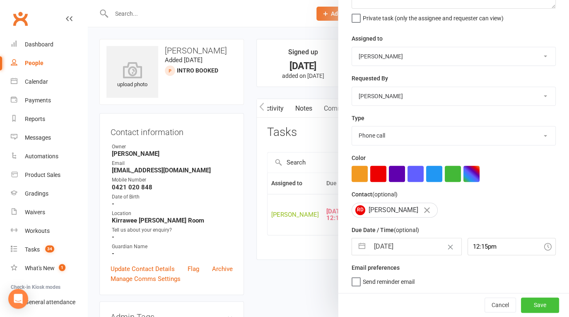
click at [527, 300] on button "Save" at bounding box center [540, 304] width 38 height 15
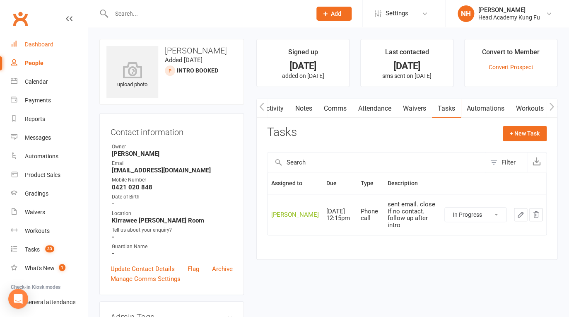
click at [30, 46] on div "Dashboard" at bounding box center [39, 44] width 29 height 7
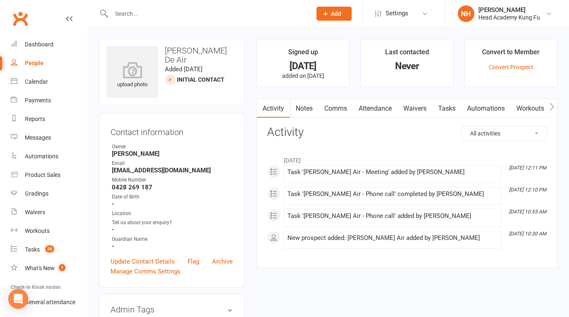
click at [449, 105] on link "Tasks" at bounding box center [446, 108] width 29 height 19
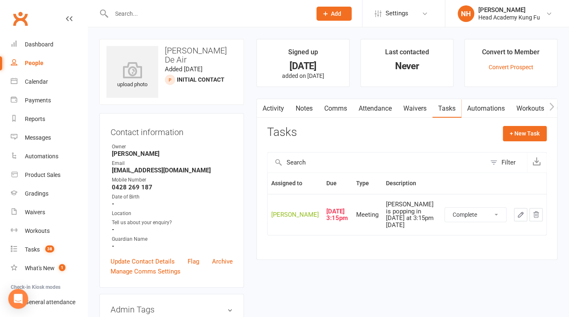
click option "Complete" at bounding box center [0, 0] width 0 height 0
select select "unstarted"
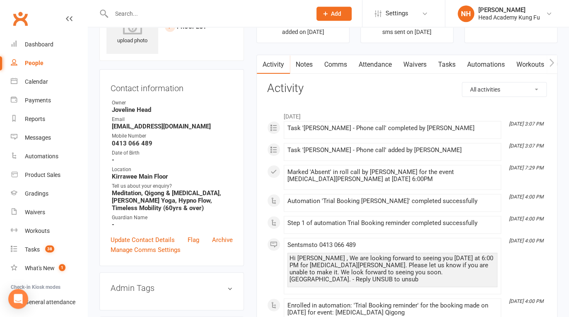
scroll to position [7, 0]
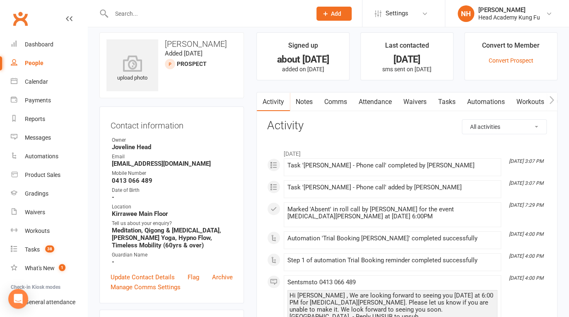
click at [450, 104] on link "Tasks" at bounding box center [446, 101] width 29 height 19
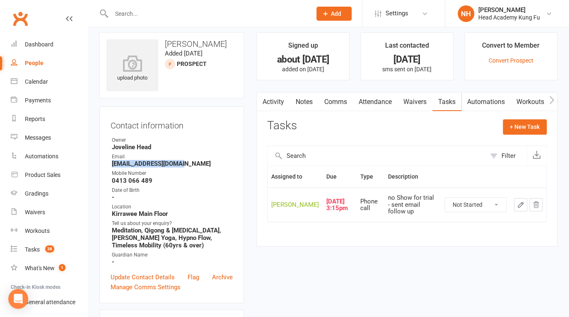
drag, startPoint x: 112, startPoint y: 165, endPoint x: 196, endPoint y: 167, distance: 84.1
click at [196, 167] on strong "shazmeeks64@gmail.com" at bounding box center [172, 163] width 121 height 7
copy strong "shazmeeks64@gmail.com"
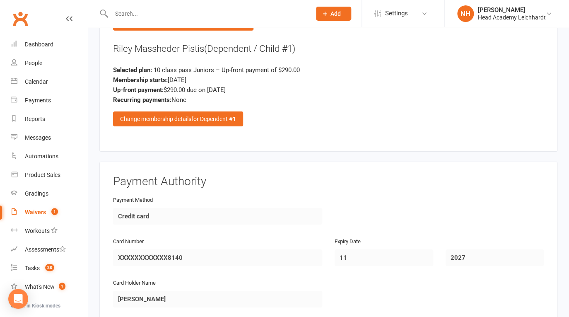
scroll to position [1130, 0]
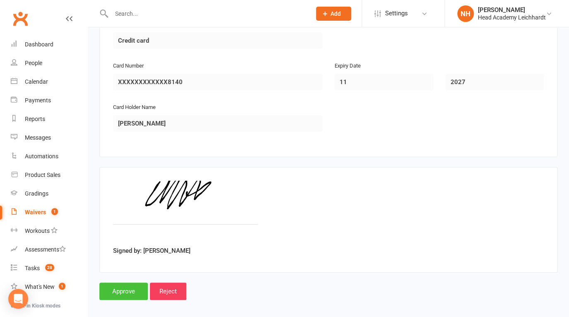
click at [124, 282] on input "Approve" at bounding box center [123, 290] width 48 height 17
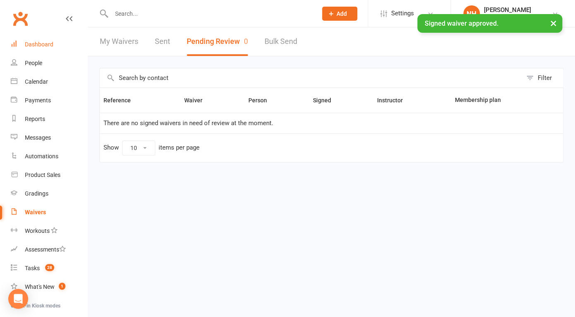
click at [39, 45] on div "Dashboard" at bounding box center [39, 44] width 29 height 7
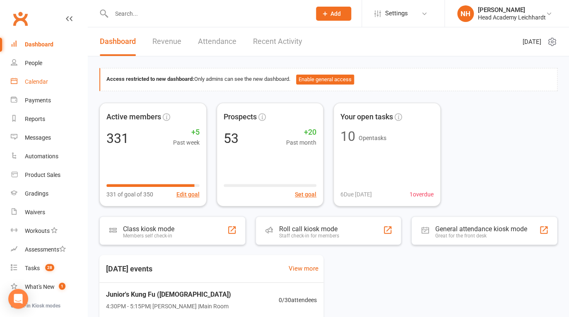
click at [39, 83] on div "Calendar" at bounding box center [36, 81] width 23 height 7
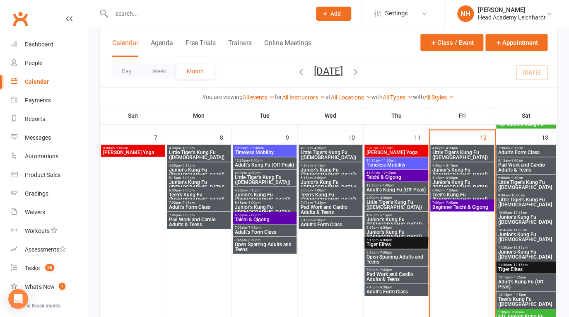
scroll to position [232, 0]
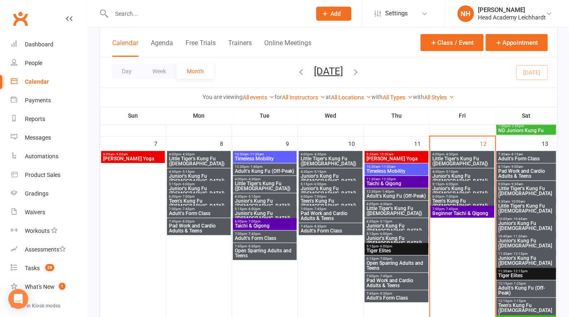
click at [522, 170] on span "Pad Work and Cardio Adults & Teens" at bounding box center [526, 174] width 56 height 10
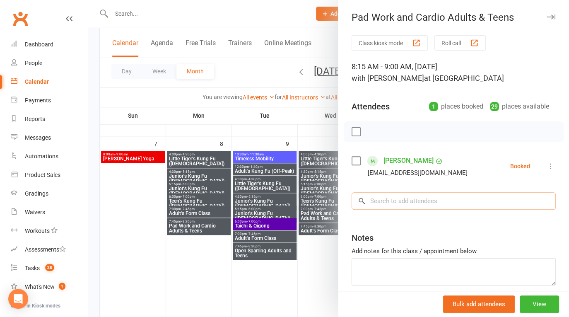
click at [401, 198] on input "search" at bounding box center [454, 200] width 204 height 17
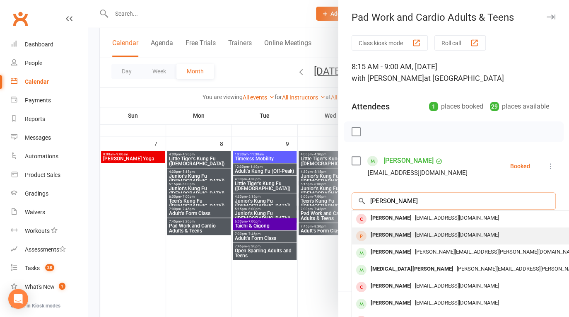
type input "[PERSON_NAME]"
click at [415, 235] on span "[EMAIL_ADDRESS][DOMAIN_NAME]" at bounding box center [457, 235] width 84 height 6
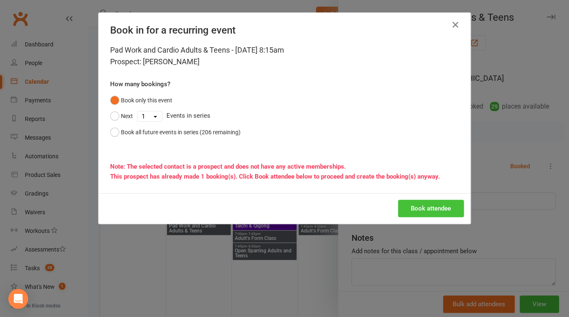
click at [433, 208] on button "Book attendee" at bounding box center [431, 208] width 66 height 17
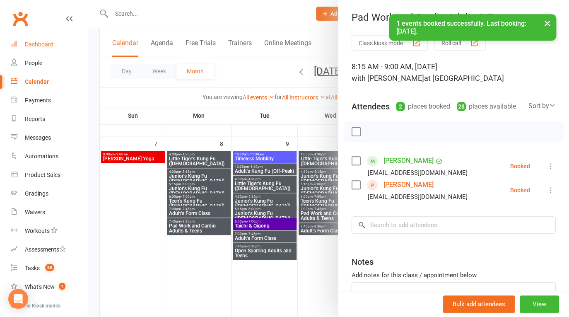
click at [34, 45] on div "Dashboard" at bounding box center [39, 44] width 29 height 7
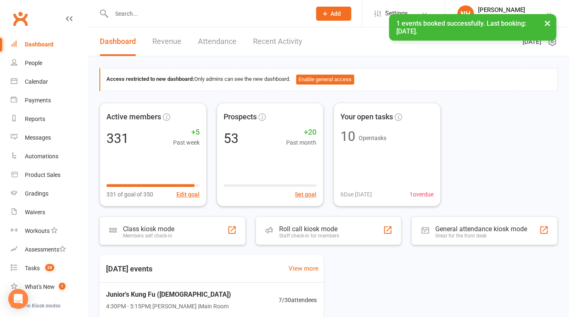
click at [552, 17] on button "×" at bounding box center [547, 23] width 15 height 18
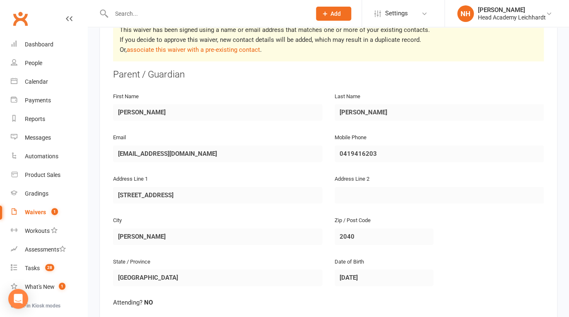
scroll to position [146, 0]
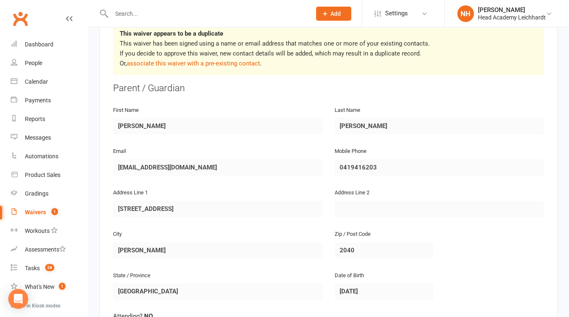
click at [43, 211] on div "Waivers" at bounding box center [35, 212] width 21 height 7
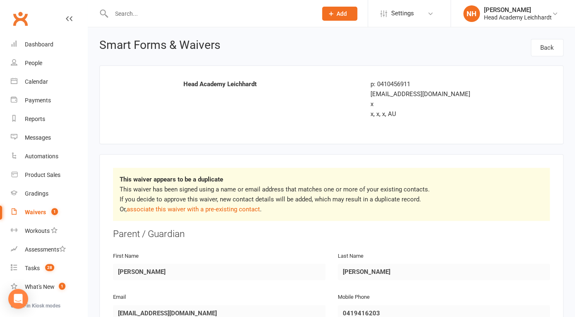
select select "100"
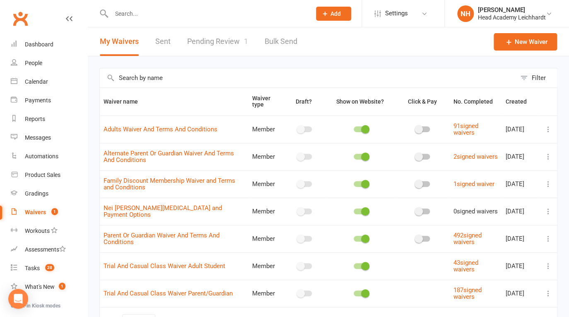
click at [217, 44] on link "Pending Review 1" at bounding box center [217, 41] width 61 height 29
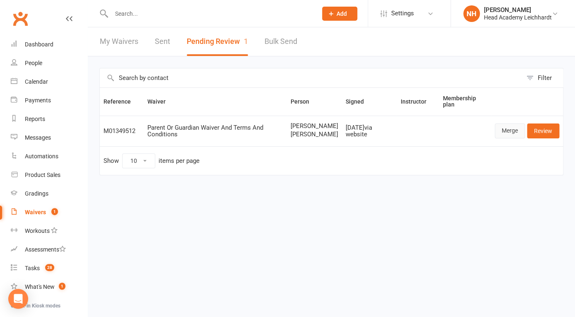
click at [509, 137] on link "Merge" at bounding box center [510, 130] width 30 height 15
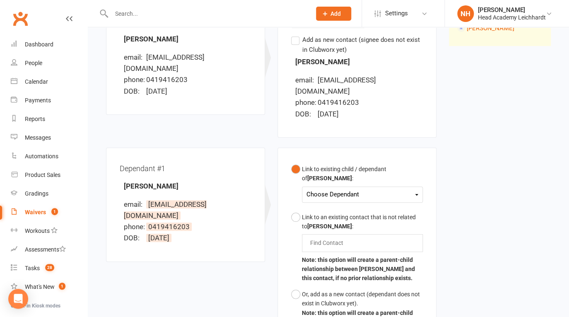
scroll to position [146, 0]
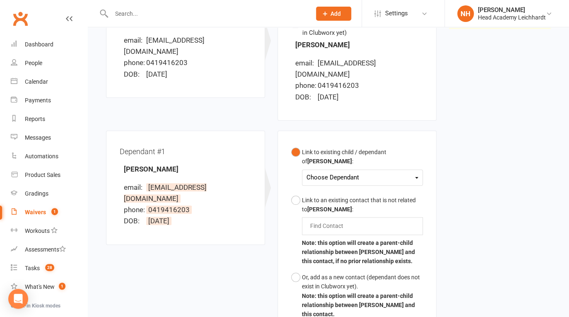
click at [362, 172] on div "Choose Dependant" at bounding box center [363, 177] width 112 height 11
click at [361, 188] on link "[PERSON_NAME]" at bounding box center [348, 197] width 82 height 18
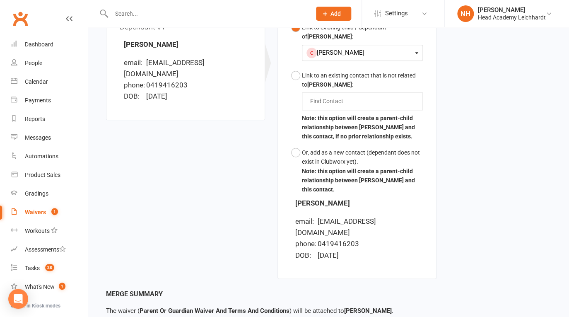
scroll to position [315, 0]
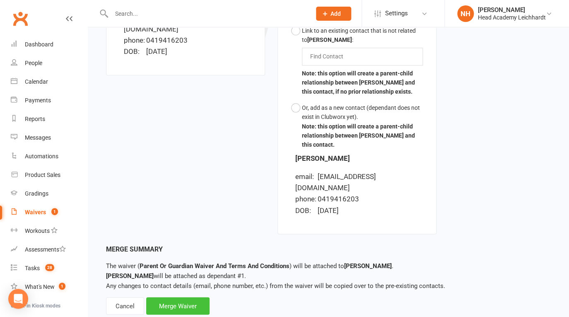
click at [186, 297] on div "Merge Waiver" at bounding box center [177, 305] width 63 height 17
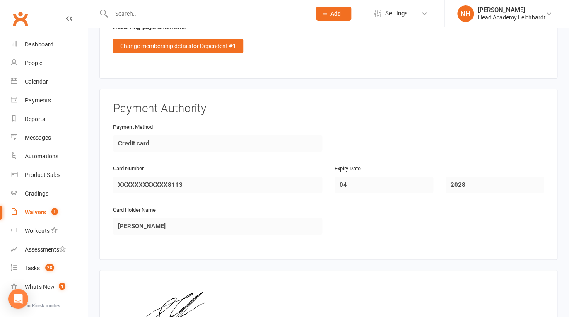
scroll to position [1130, 0]
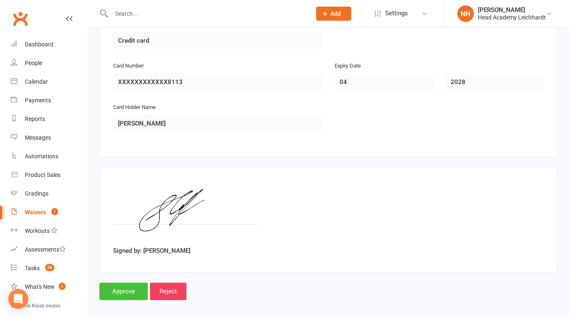
click at [117, 287] on input "Approve" at bounding box center [123, 290] width 48 height 17
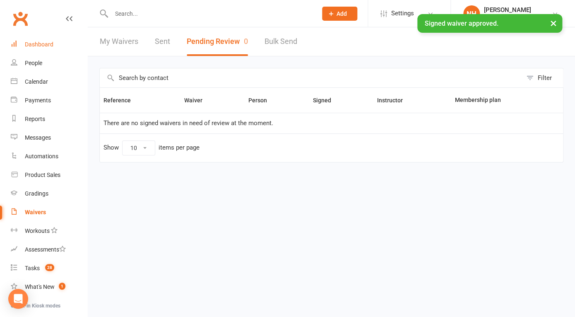
click at [35, 45] on div "Dashboard" at bounding box center [39, 44] width 29 height 7
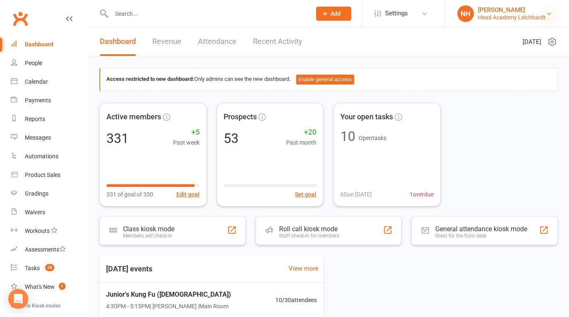
click at [550, 11] on icon at bounding box center [549, 13] width 7 height 7
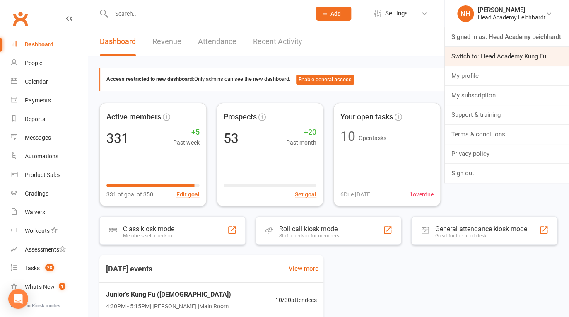
click at [537, 58] on link "Switch to: Head Academy Kung Fu" at bounding box center [507, 56] width 124 height 19
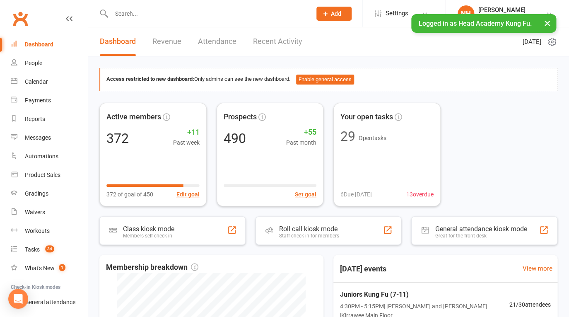
click at [544, 24] on button "×" at bounding box center [547, 23] width 15 height 18
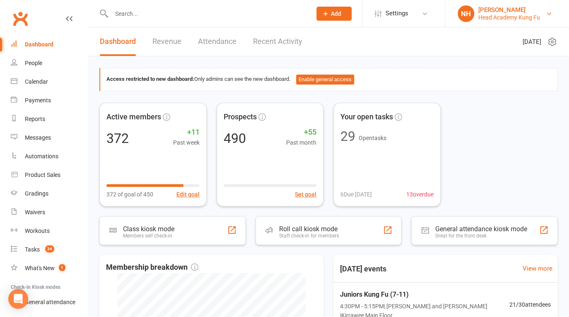
click at [543, 19] on link "NH Nathan Head Head Academy Kung Fu" at bounding box center [507, 13] width 99 height 17
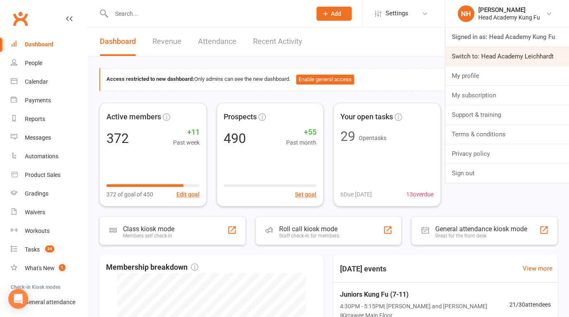
click at [524, 56] on link "Switch to: Head Academy Leichhardt" at bounding box center [507, 56] width 124 height 19
